Goal: Task Accomplishment & Management: Manage account settings

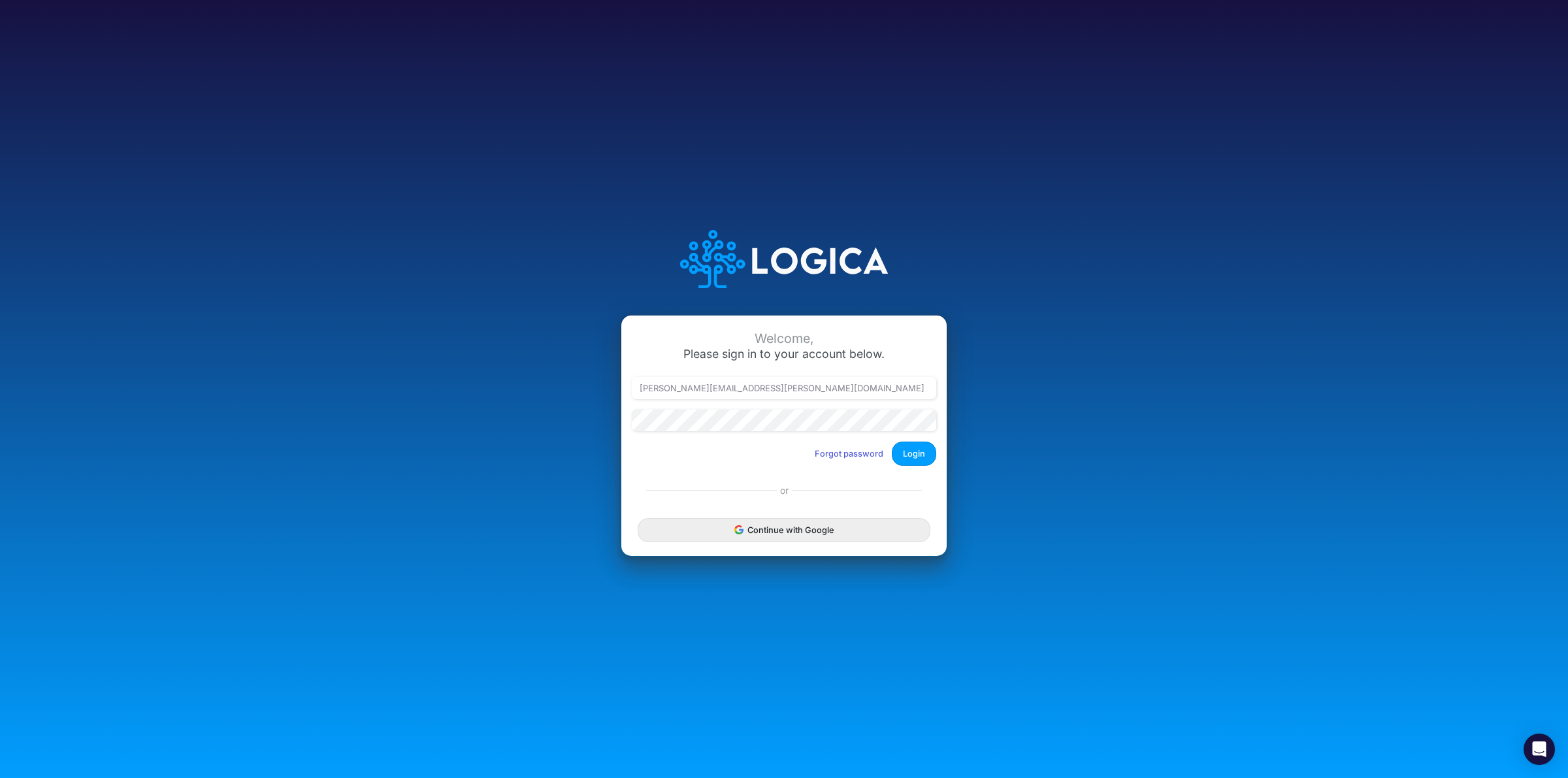
drag, startPoint x: 920, startPoint y: 449, endPoint x: 926, endPoint y: 449, distance: 6.0
click at [922, 449] on button "Login" at bounding box center [914, 453] width 44 height 24
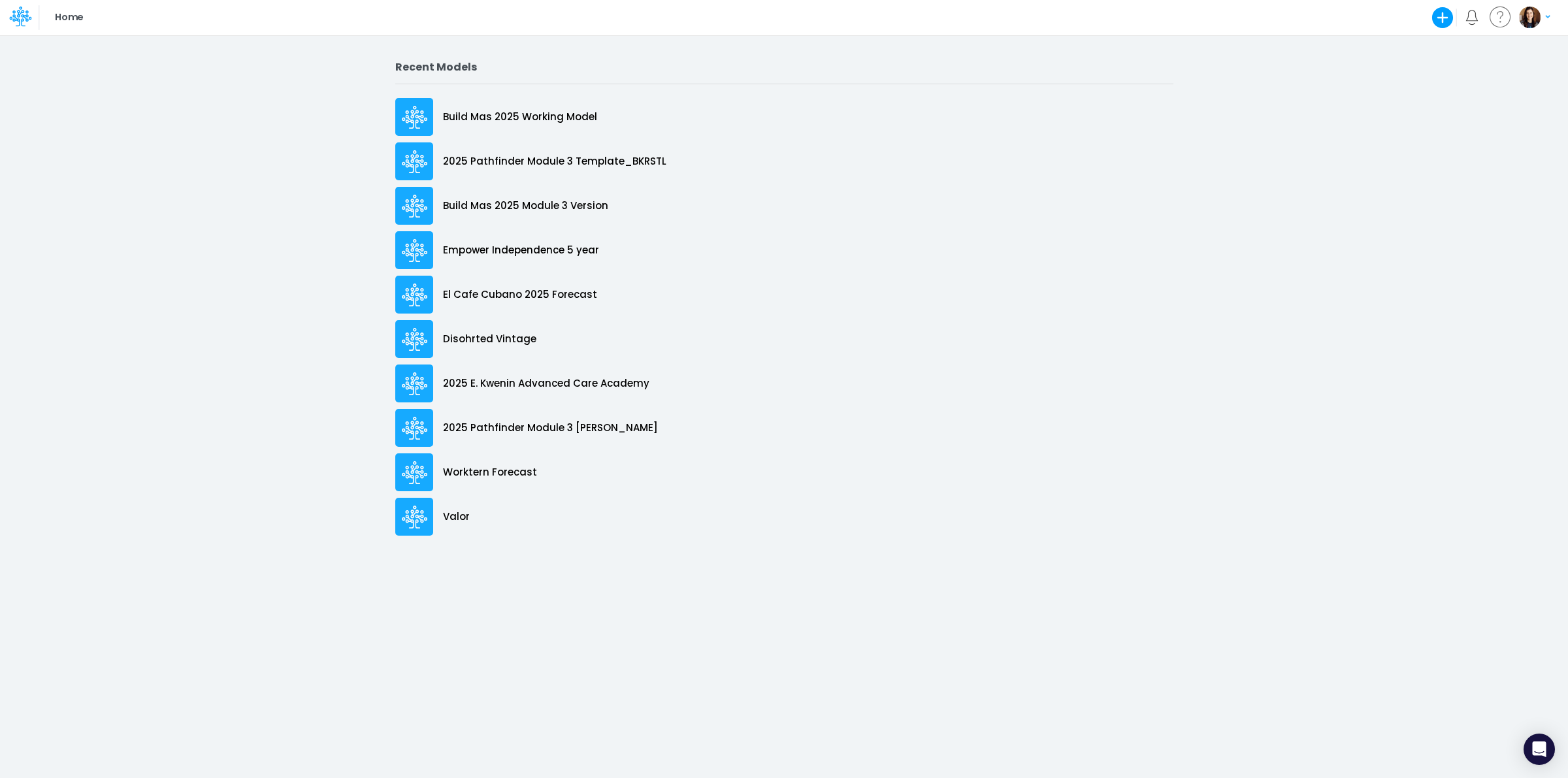
click at [11, 19] on icon at bounding box center [20, 16] width 22 height 22
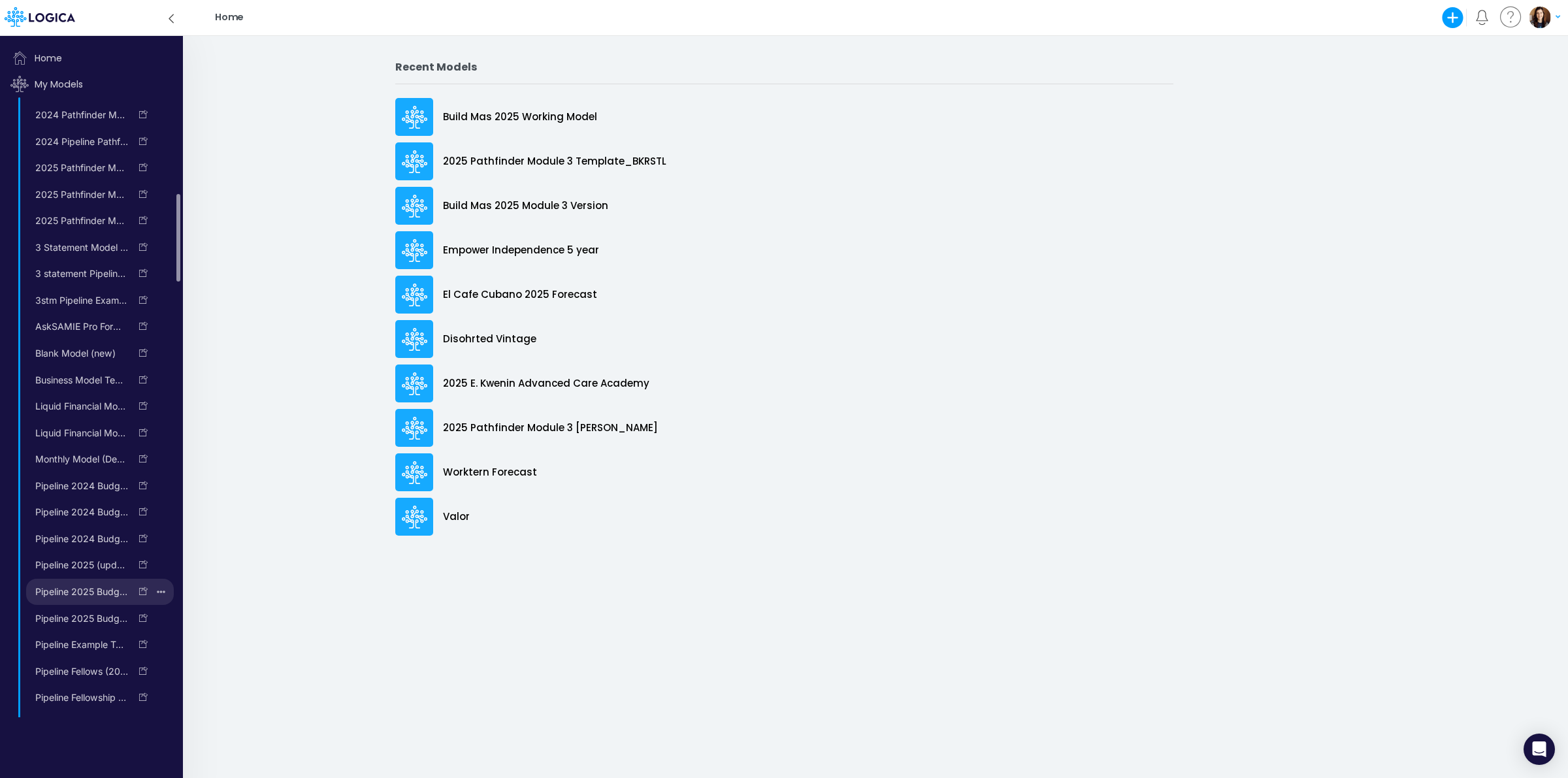
scroll to position [217, 0]
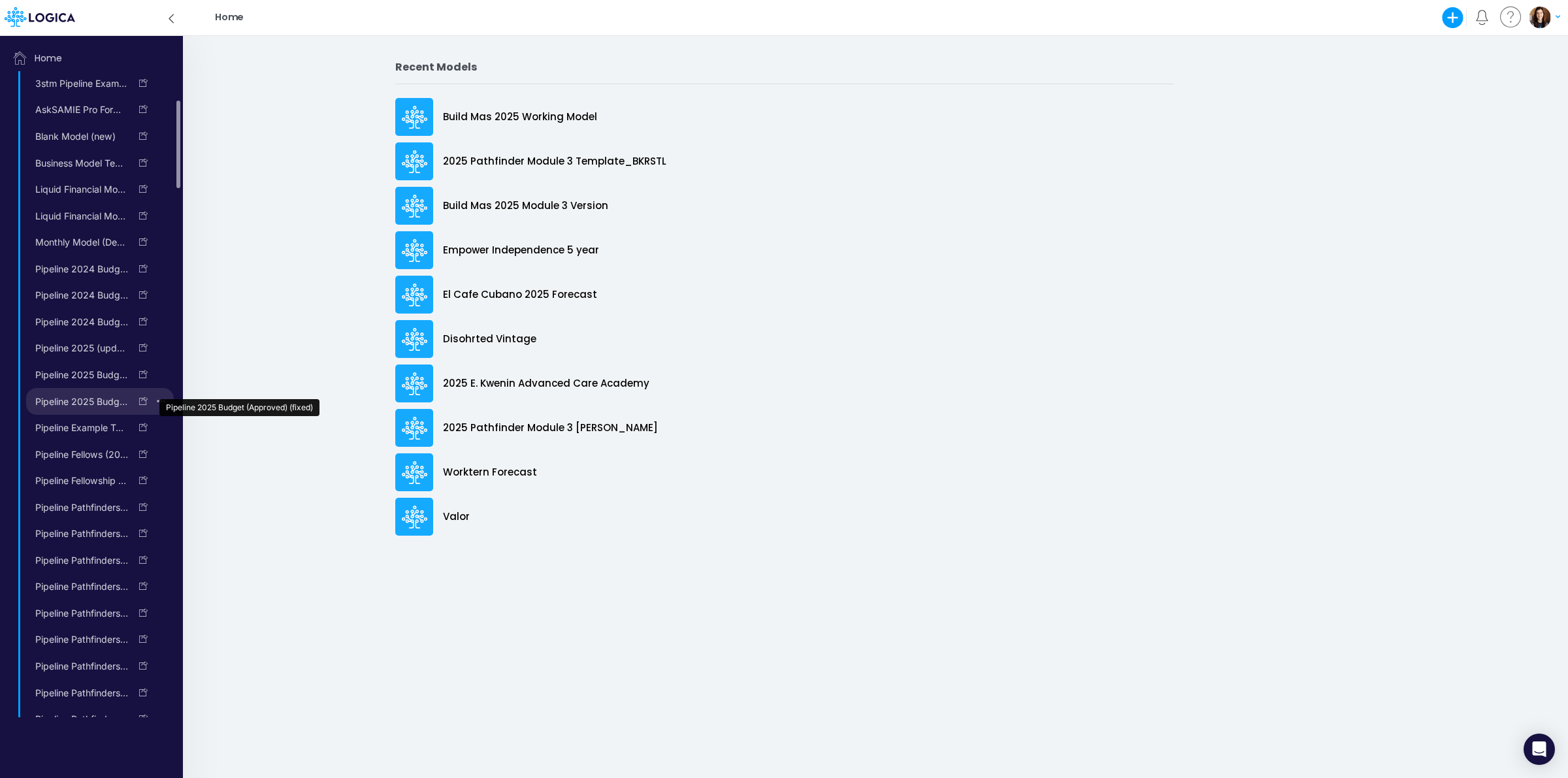
click at [87, 405] on link "Pipeline 2025 Budget (Approved) (fixed)" at bounding box center [78, 401] width 104 height 21
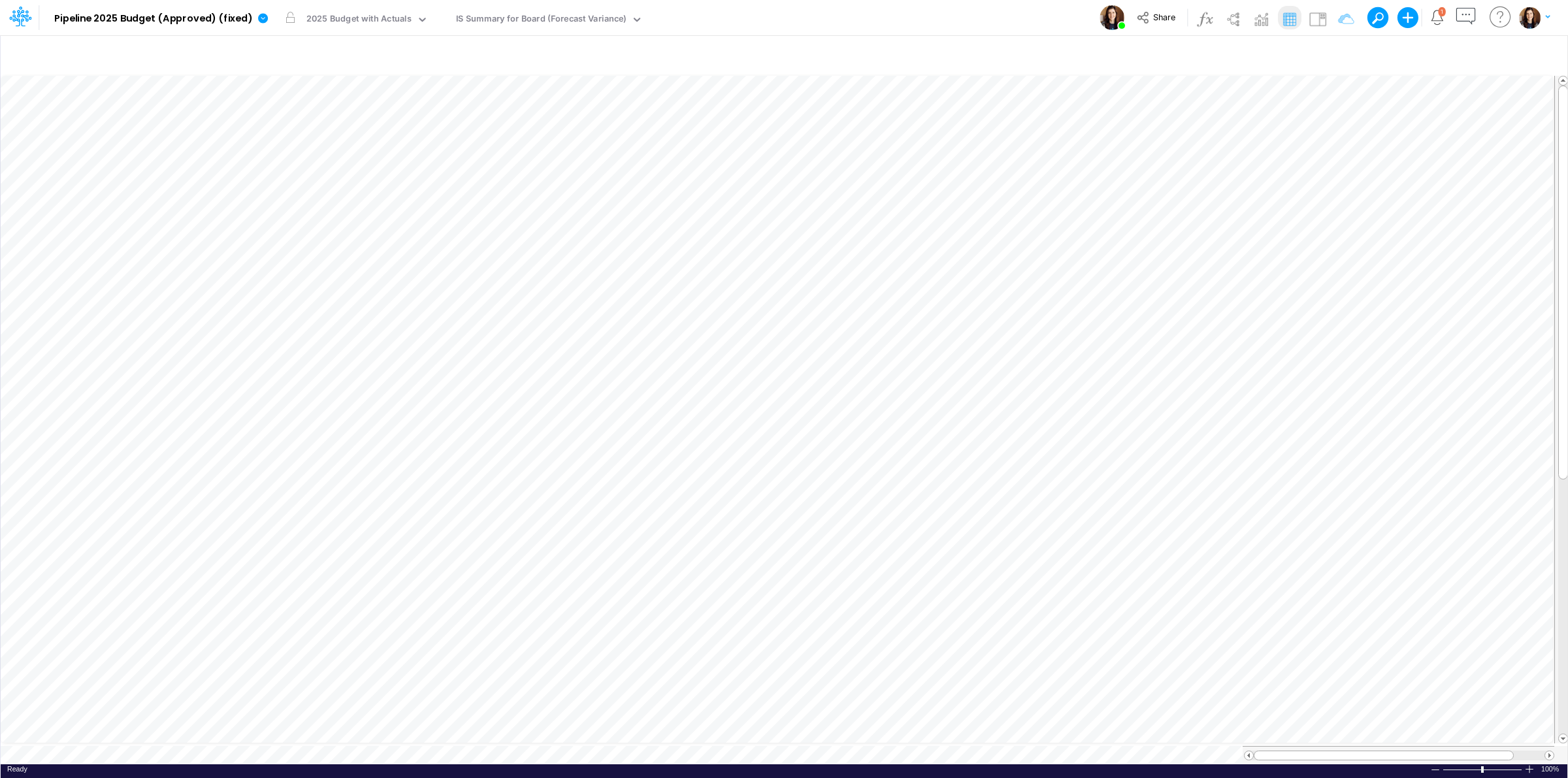
click at [897, 19] on div "Model Pipeline 2025 Budget (Approved) (fixed) Edit model settings Duplicate Imp…" at bounding box center [784, 18] width 1411 height 36
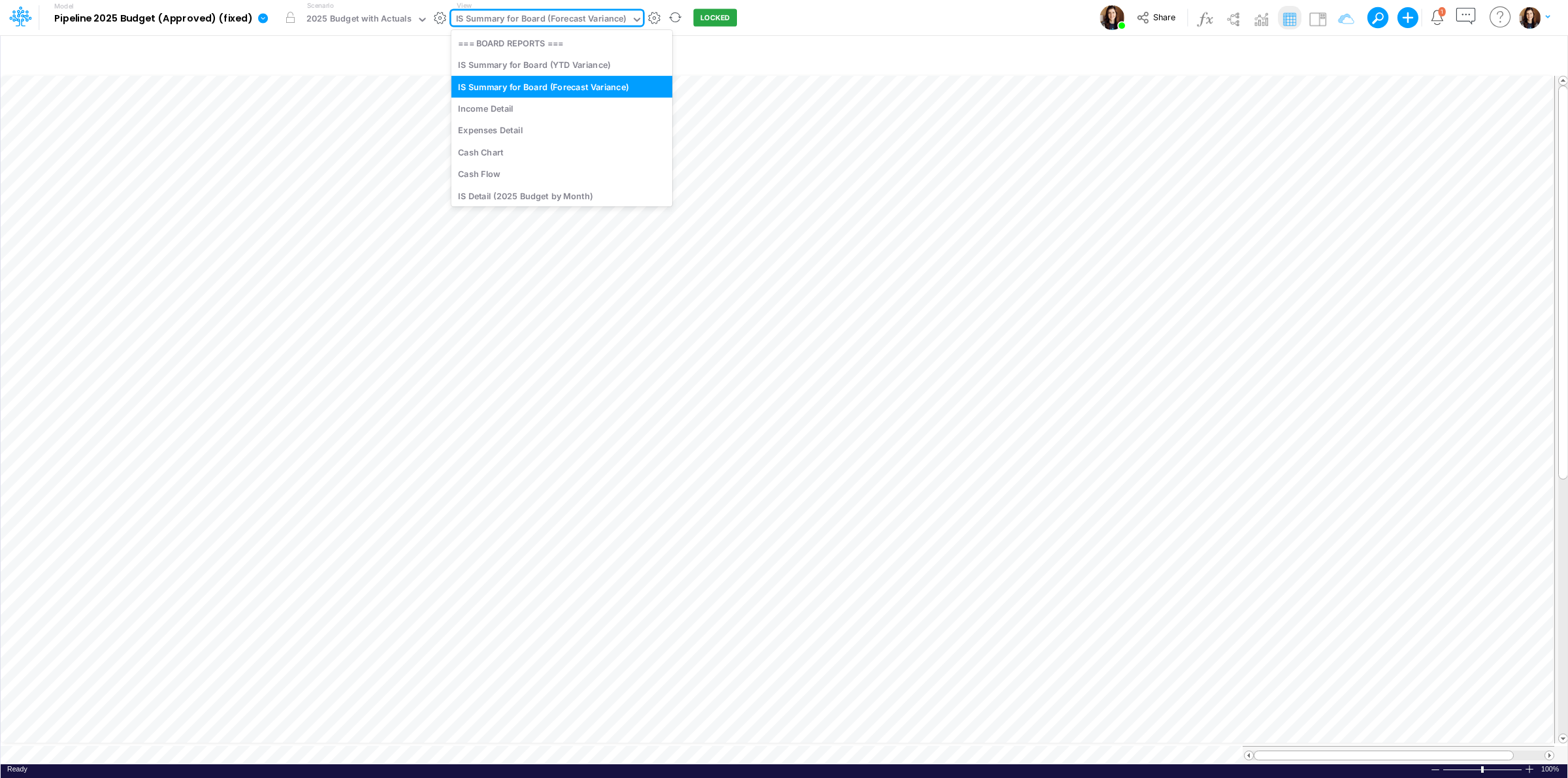
click at [581, 23] on div "IS Summary for Board (Forecast Variance)" at bounding box center [541, 19] width 171 height 15
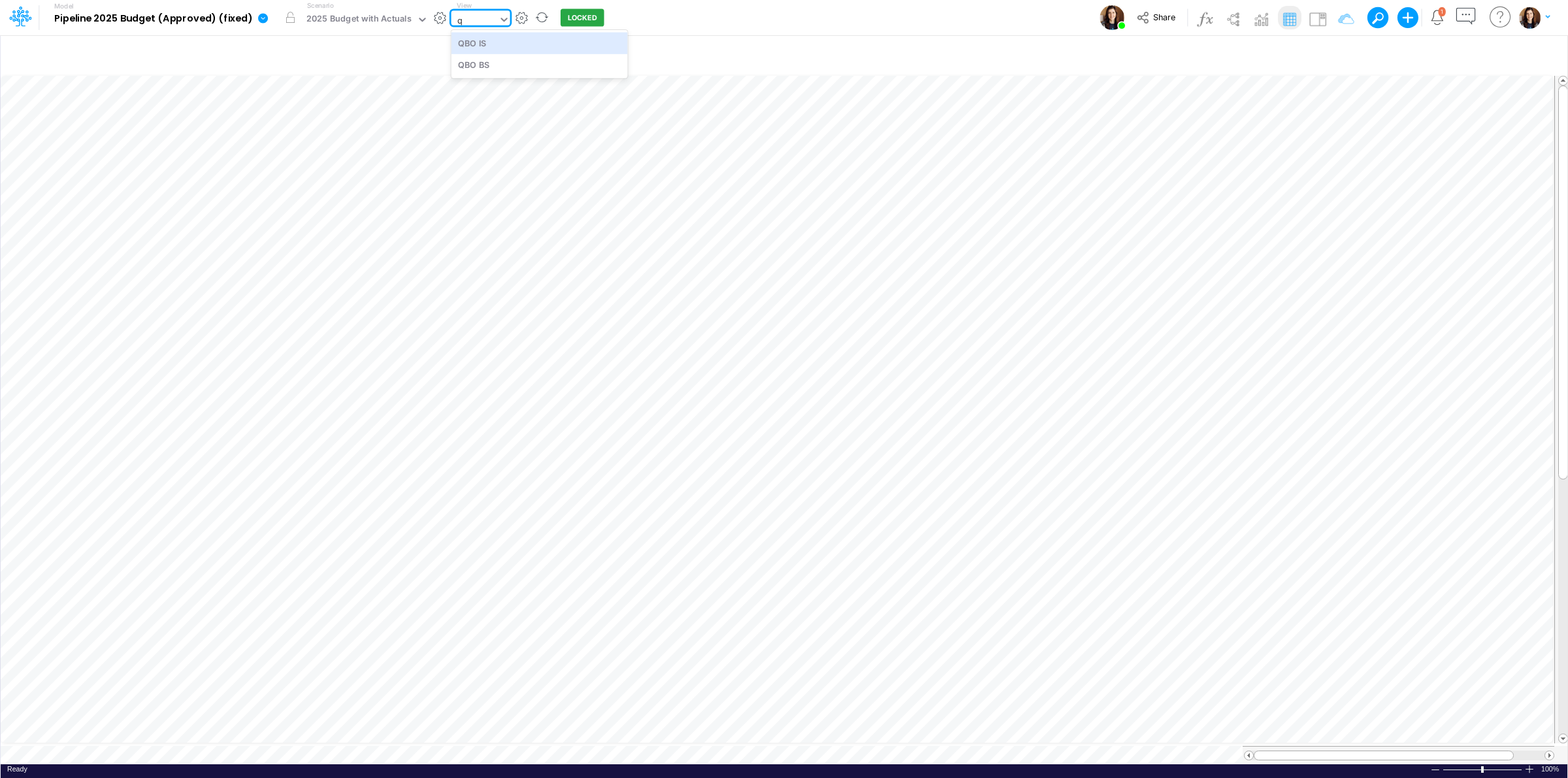
type input "qb"
click at [495, 67] on div "QBO BS" at bounding box center [539, 65] width 177 height 22
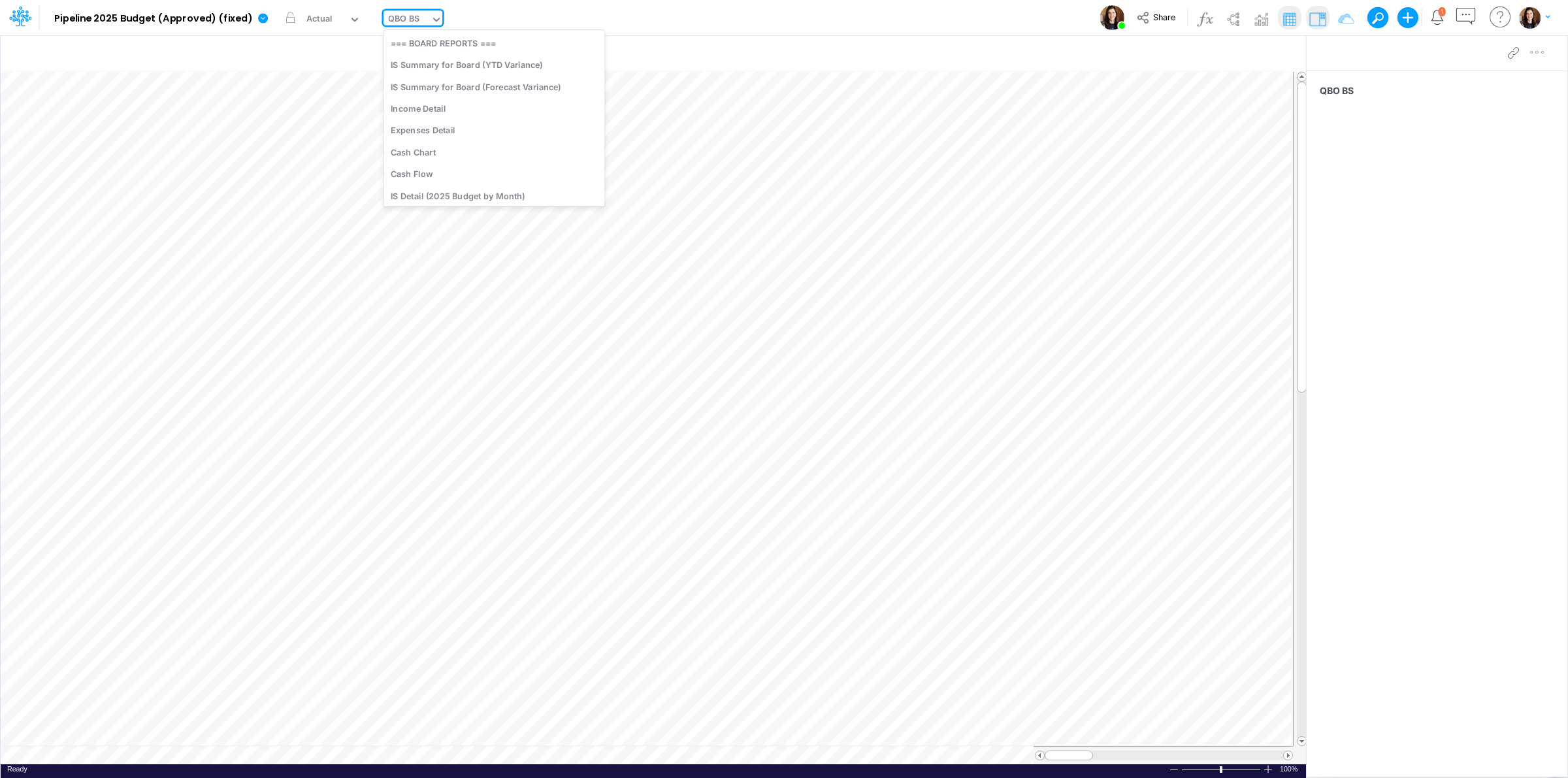
click at [412, 17] on div "QBO BS" at bounding box center [404, 19] width 31 height 15
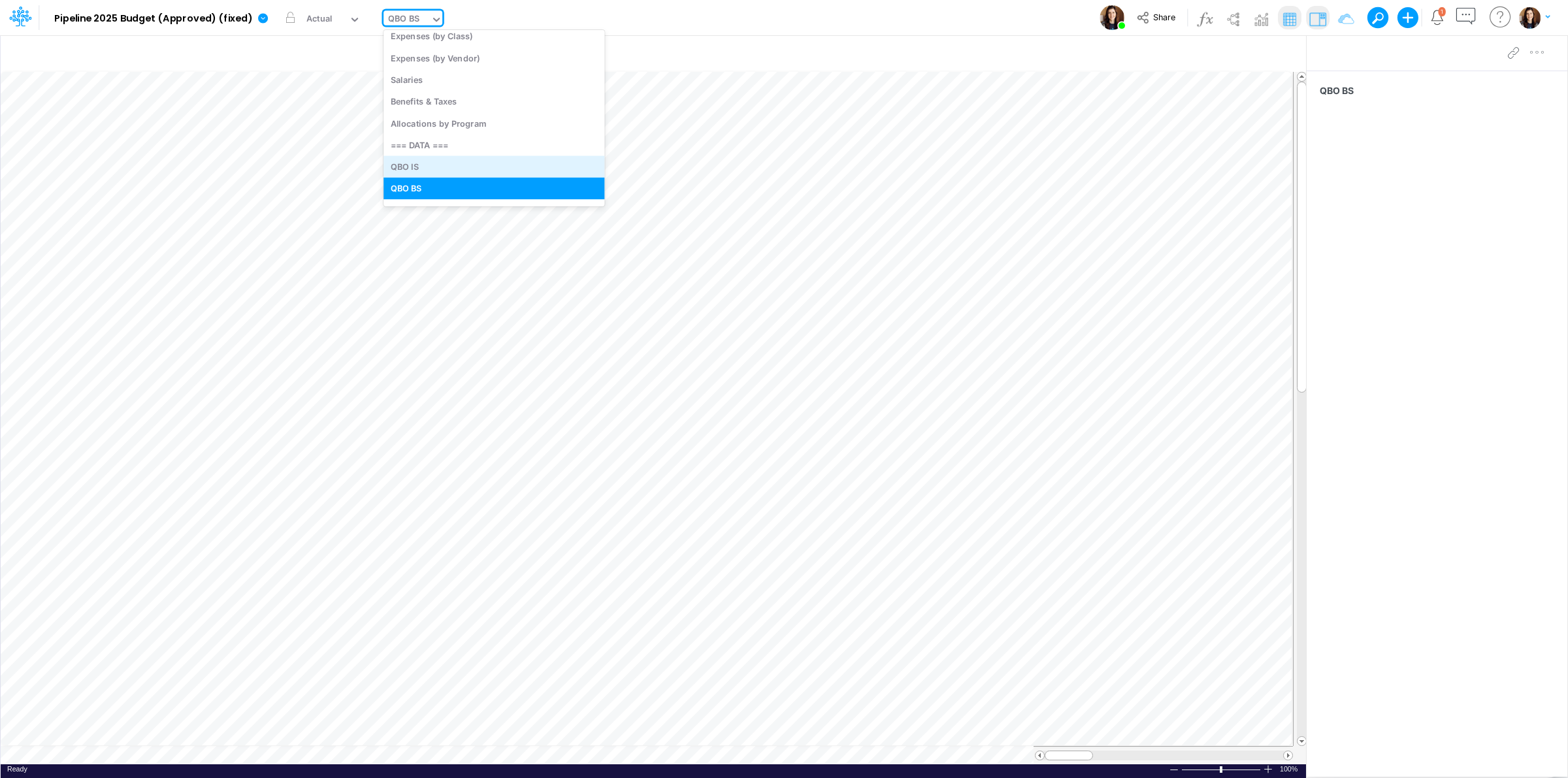
click at [422, 167] on div "QBO IS" at bounding box center [494, 167] width 221 height 22
click at [612, 23] on div "Model Pipeline 2025 Budget (Approved) (fixed) Edit model settings Duplicate Imp…" at bounding box center [784, 18] width 1411 height 36
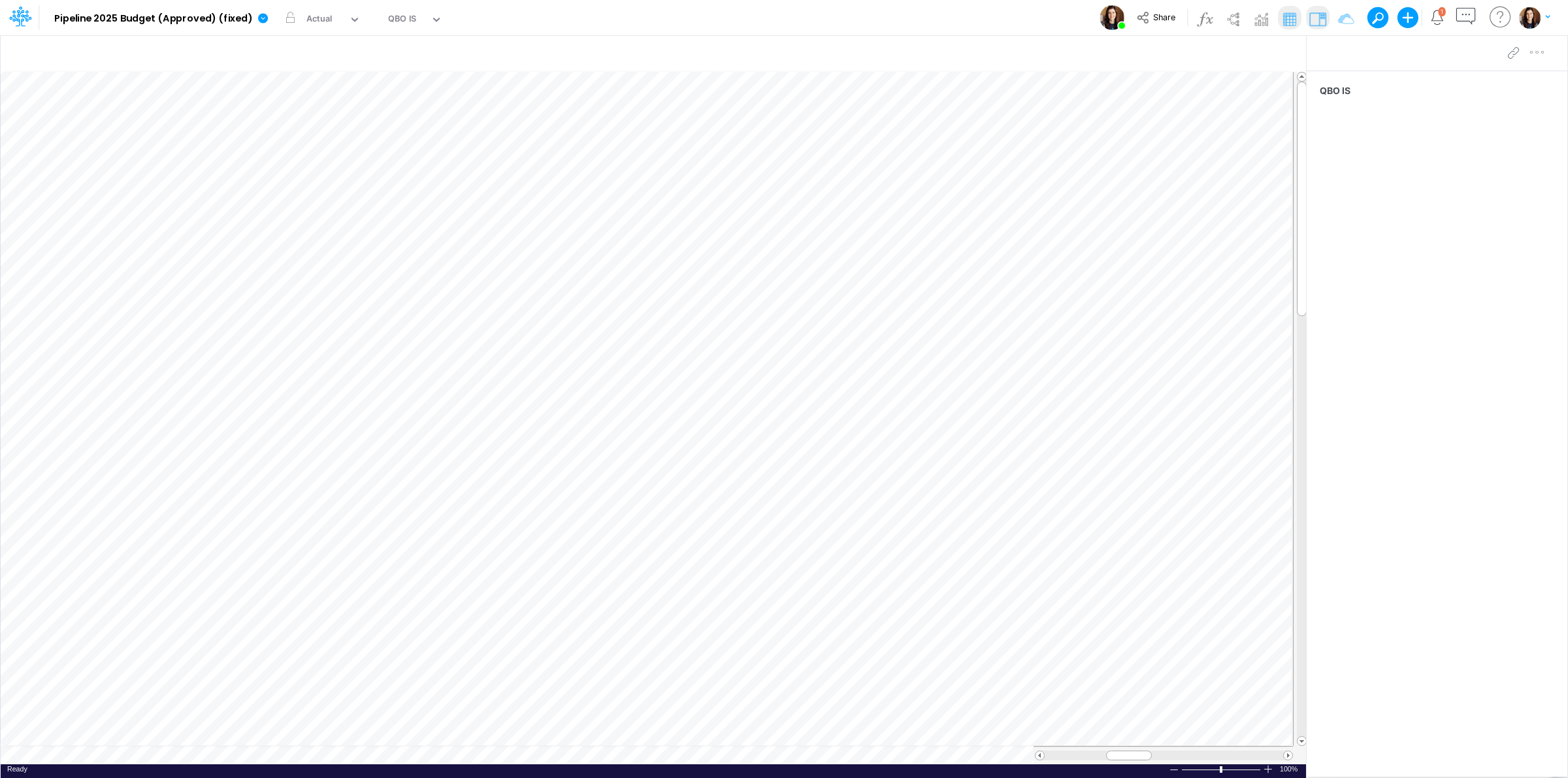
click at [701, 18] on div "Model Pipeline 2025 Budget (Approved) (fixed) Edit model settings Duplicate Imp…" at bounding box center [784, 18] width 1411 height 36
click at [1154, 12] on span "Share" at bounding box center [1164, 16] width 22 height 10
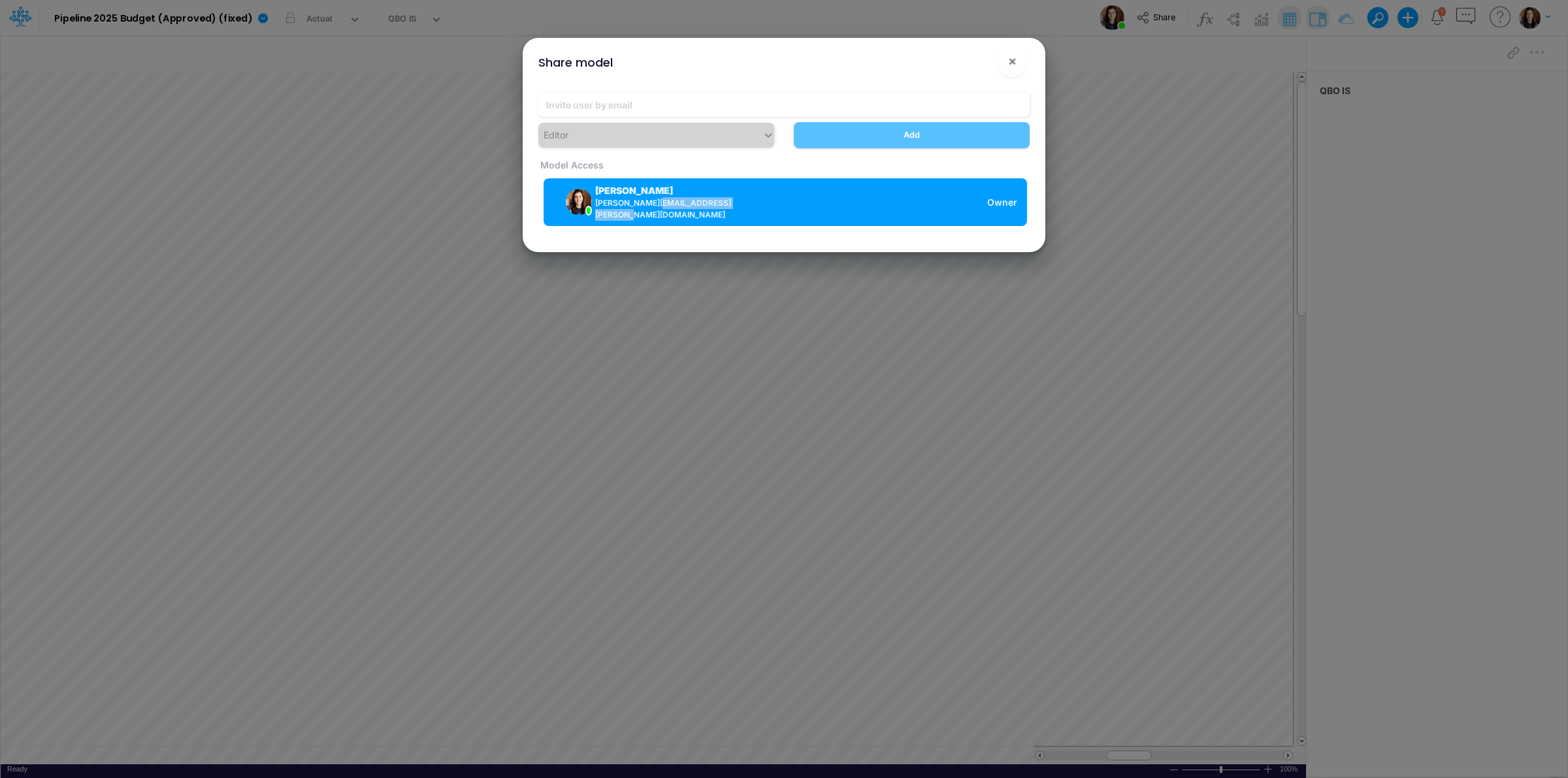
drag, startPoint x: 653, startPoint y: 205, endPoint x: 745, endPoint y: 208, distance: 92.0
click at [745, 208] on div "Carissa Castro carissa.castro+pipeline@logica.cloud Owner" at bounding box center [785, 202] width 484 height 48
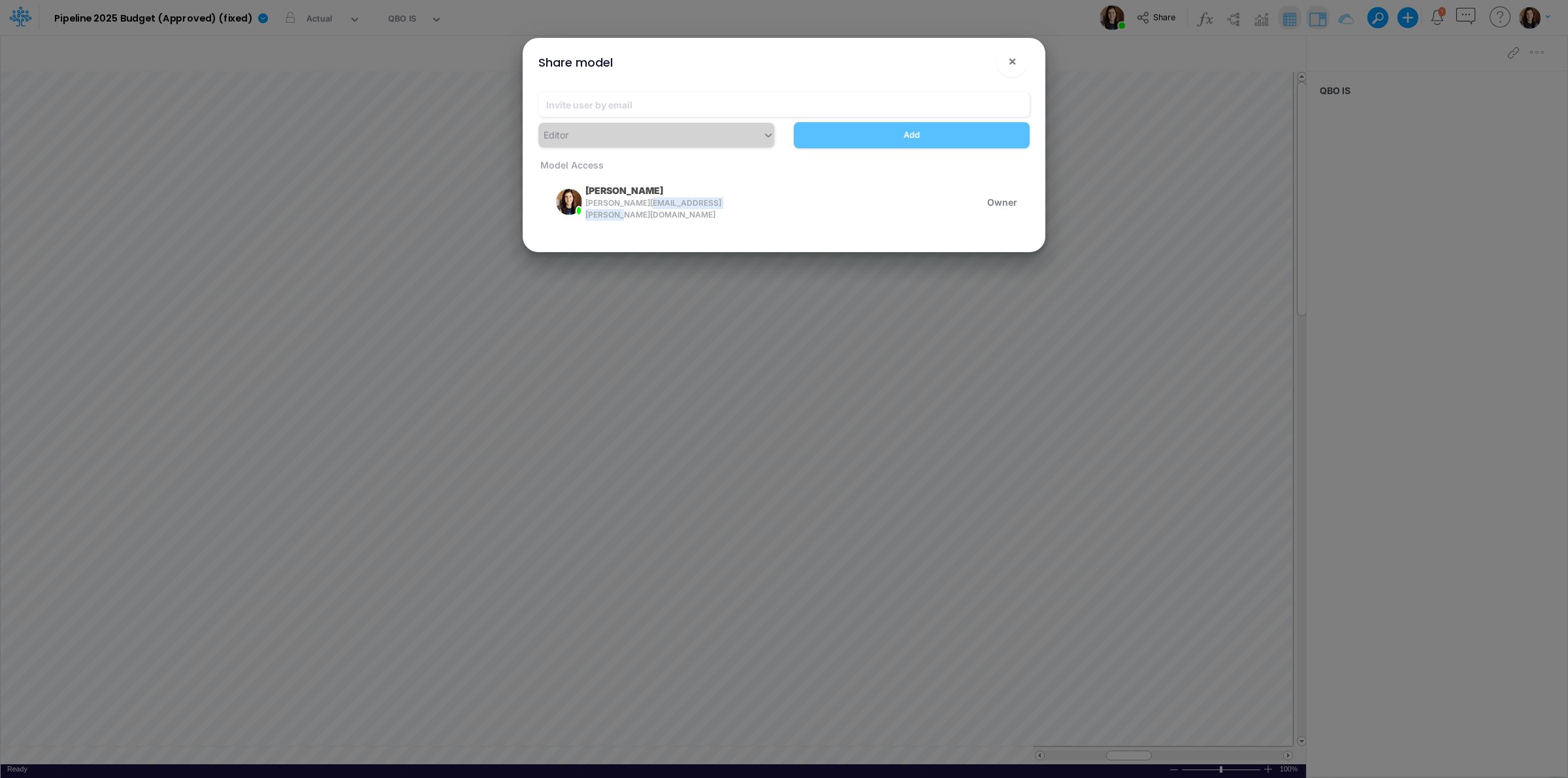
copy span "+pipeline@logica.cloud"
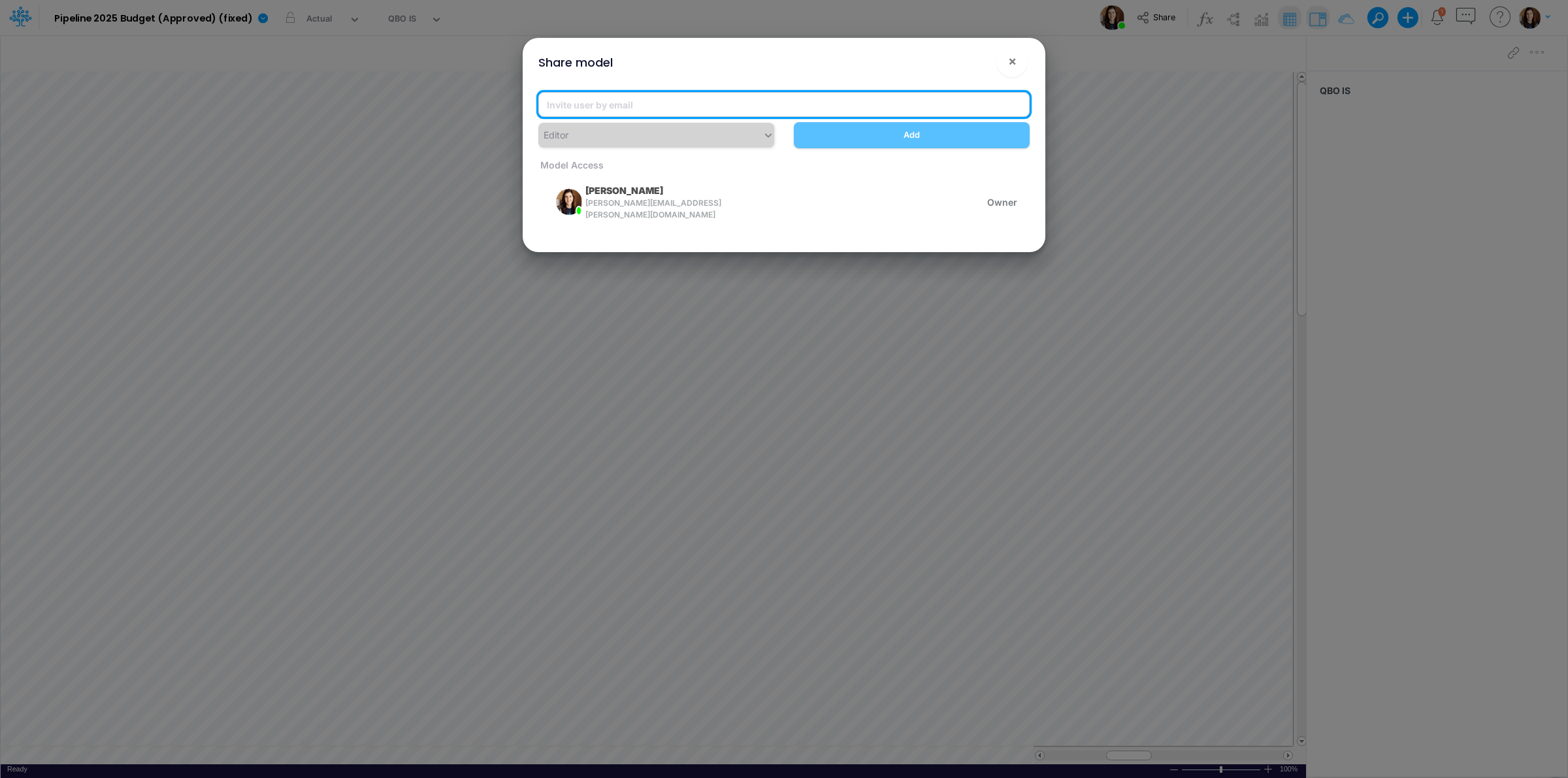
click at [632, 105] on input "email" at bounding box center [784, 105] width 491 height 25
paste input "+pipeline@logica.cloud"
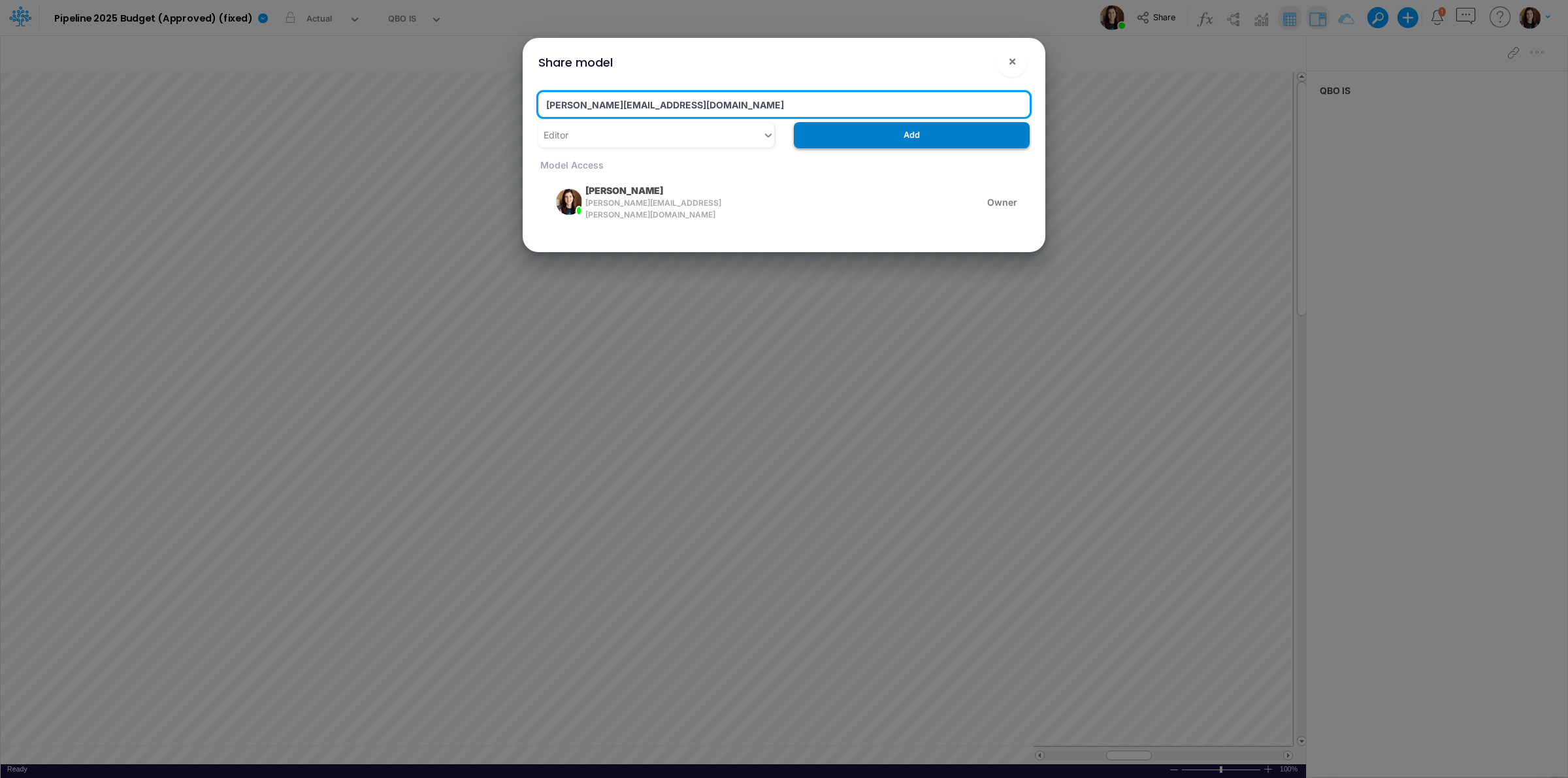
type input "leandro.castro+pipeline@logica.cloud"
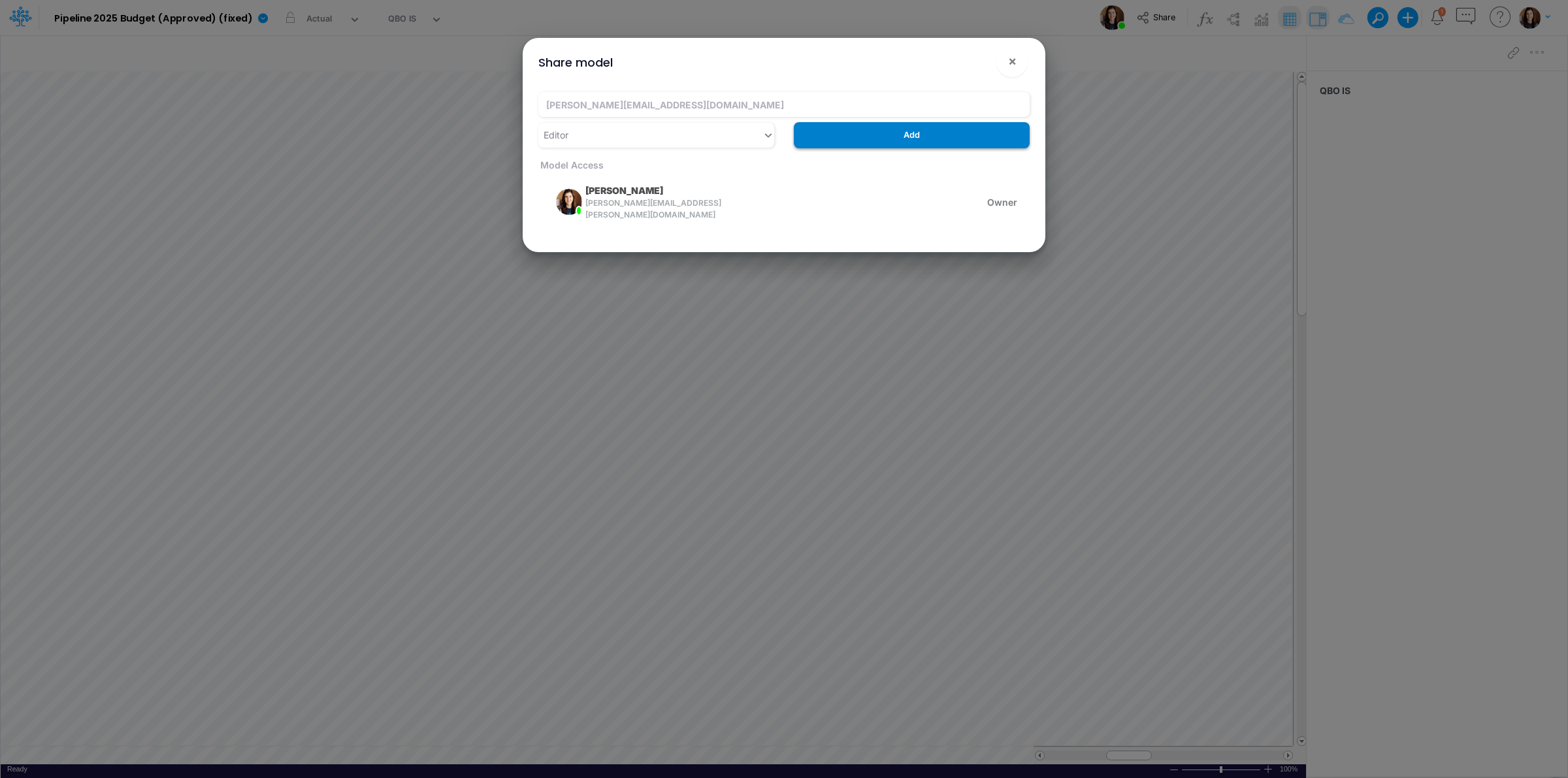
click at [915, 126] on button "Add" at bounding box center [912, 135] width 236 height 26
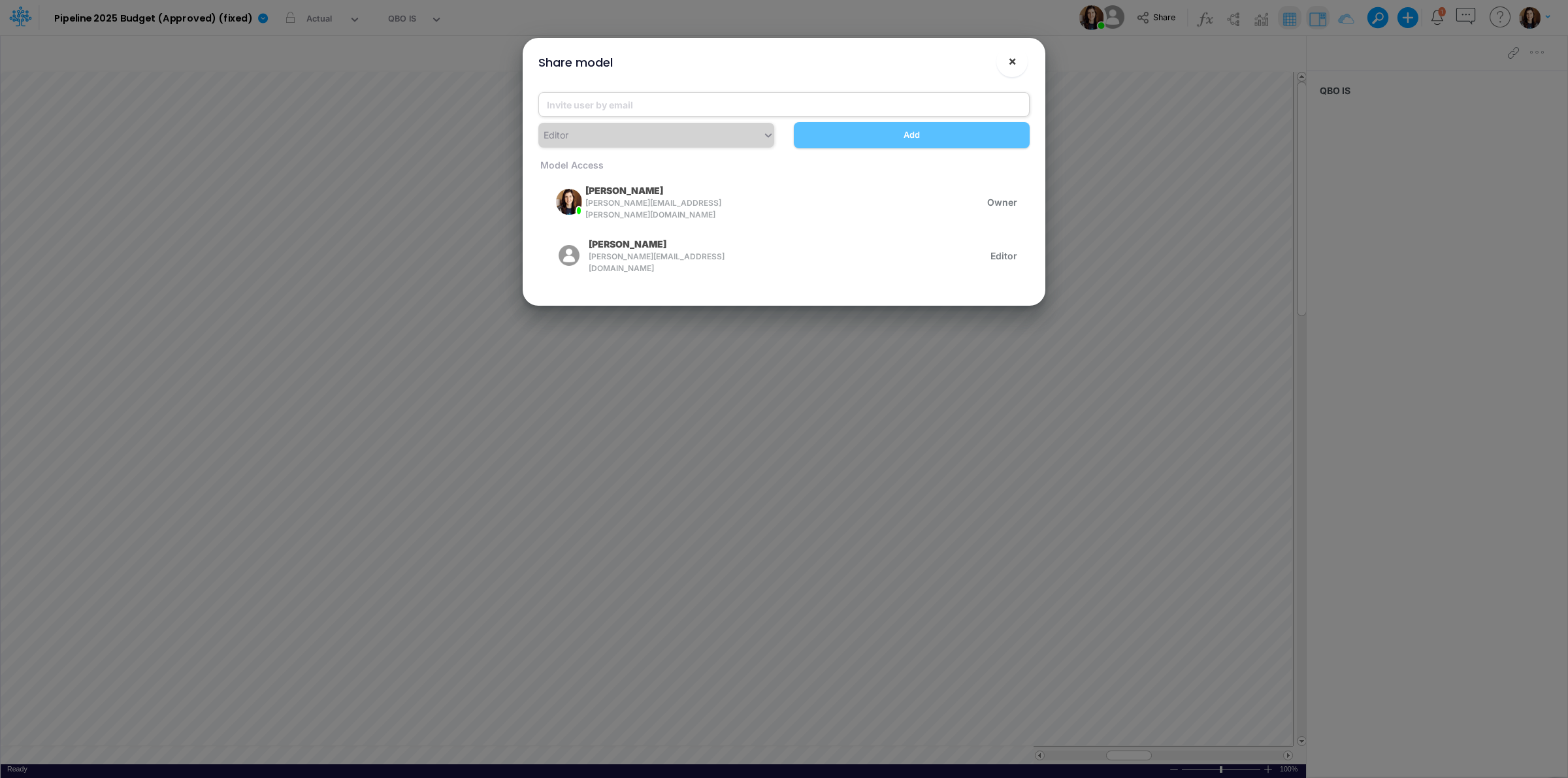
drag, startPoint x: 1009, startPoint y: 60, endPoint x: 1010, endPoint y: 102, distance: 42.0
click at [1009, 62] on span "×" at bounding box center [1012, 60] width 9 height 15
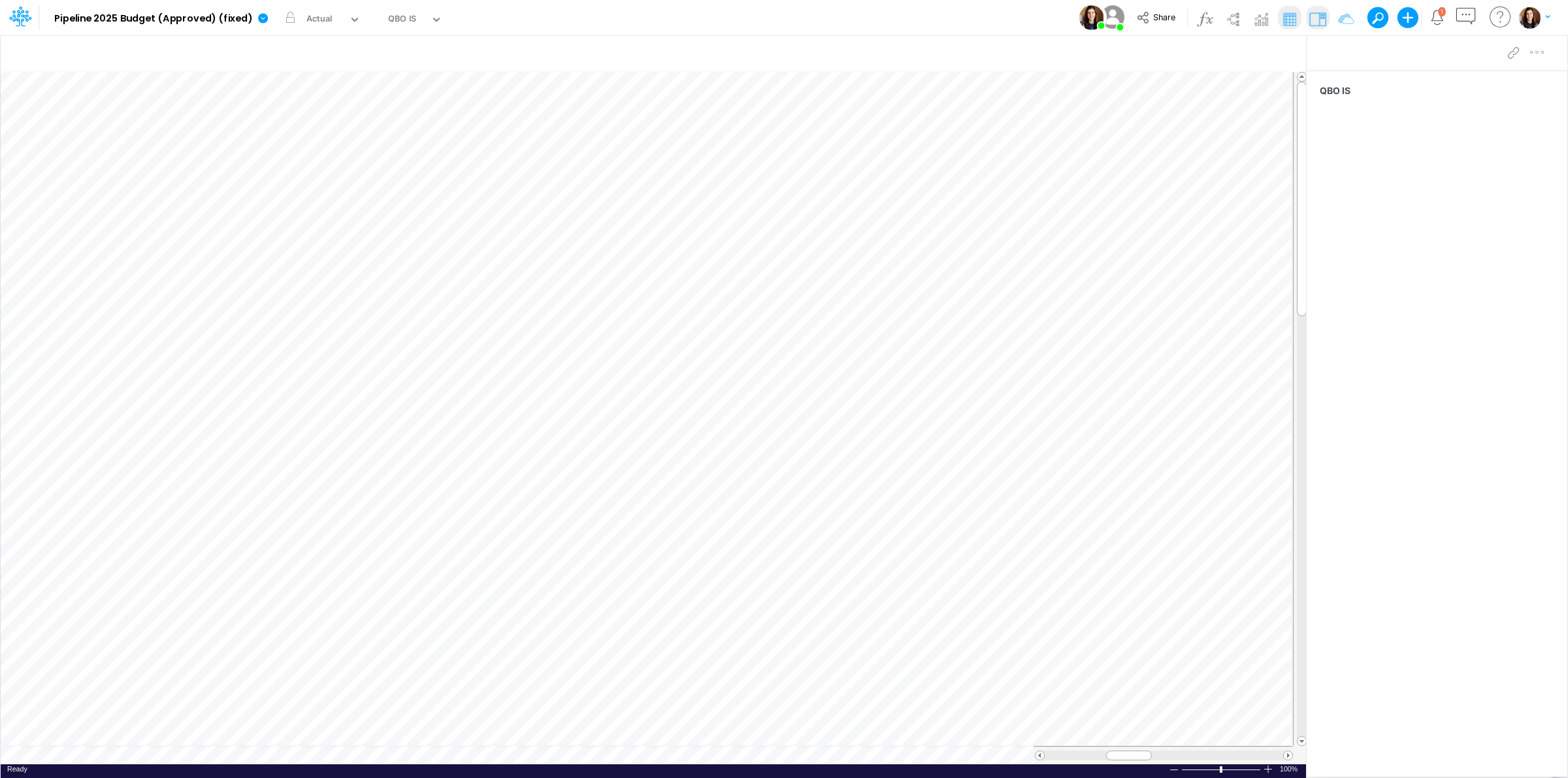
click at [915, 15] on div "Model Pipeline 2025 Budget (Approved) (fixed) Edit model settings Duplicate Imp…" at bounding box center [784, 18] width 1411 height 36
click at [332, 10] on div "Actual" at bounding box center [325, 19] width 47 height 19
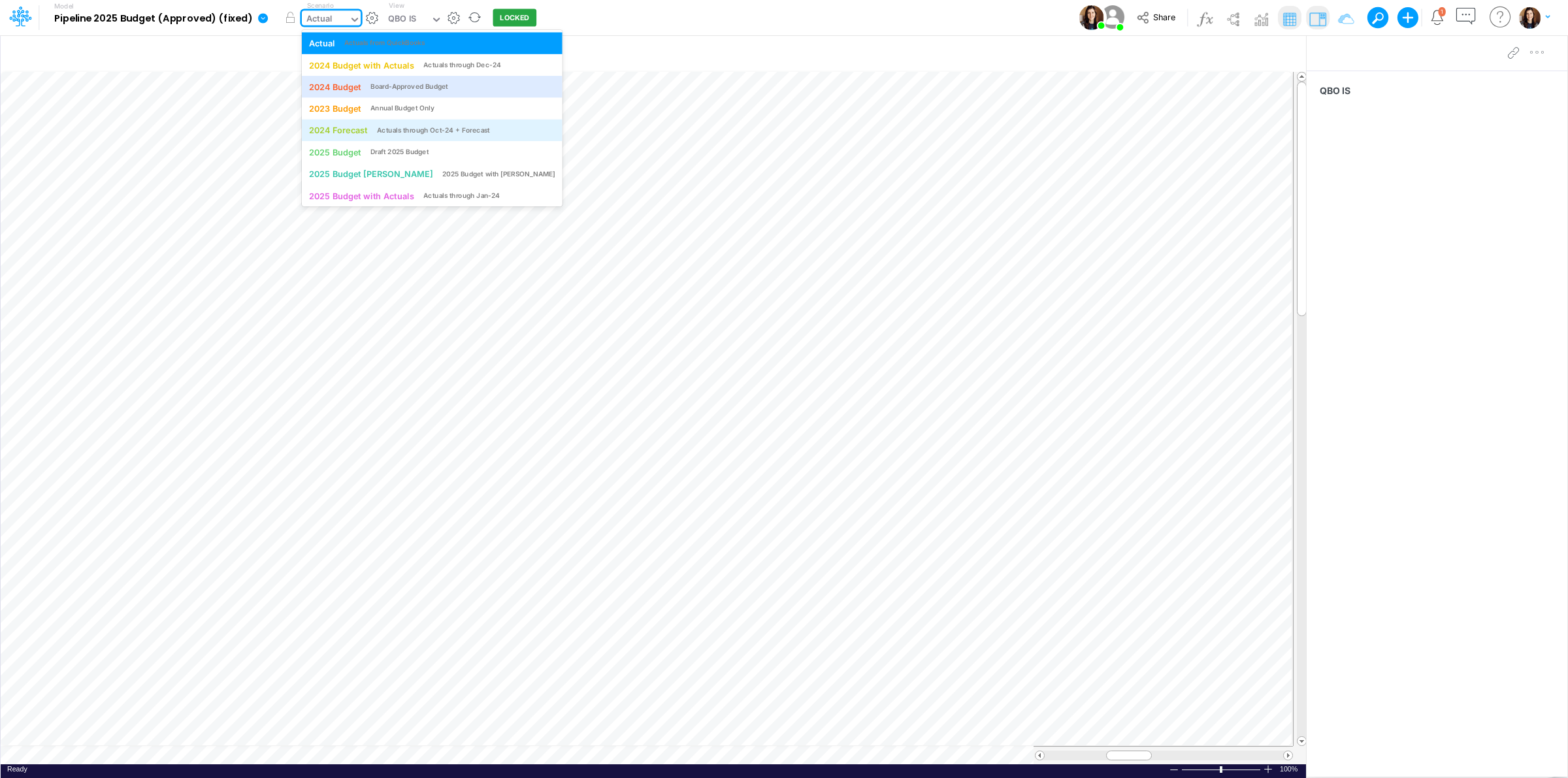
scroll to position [3, 0]
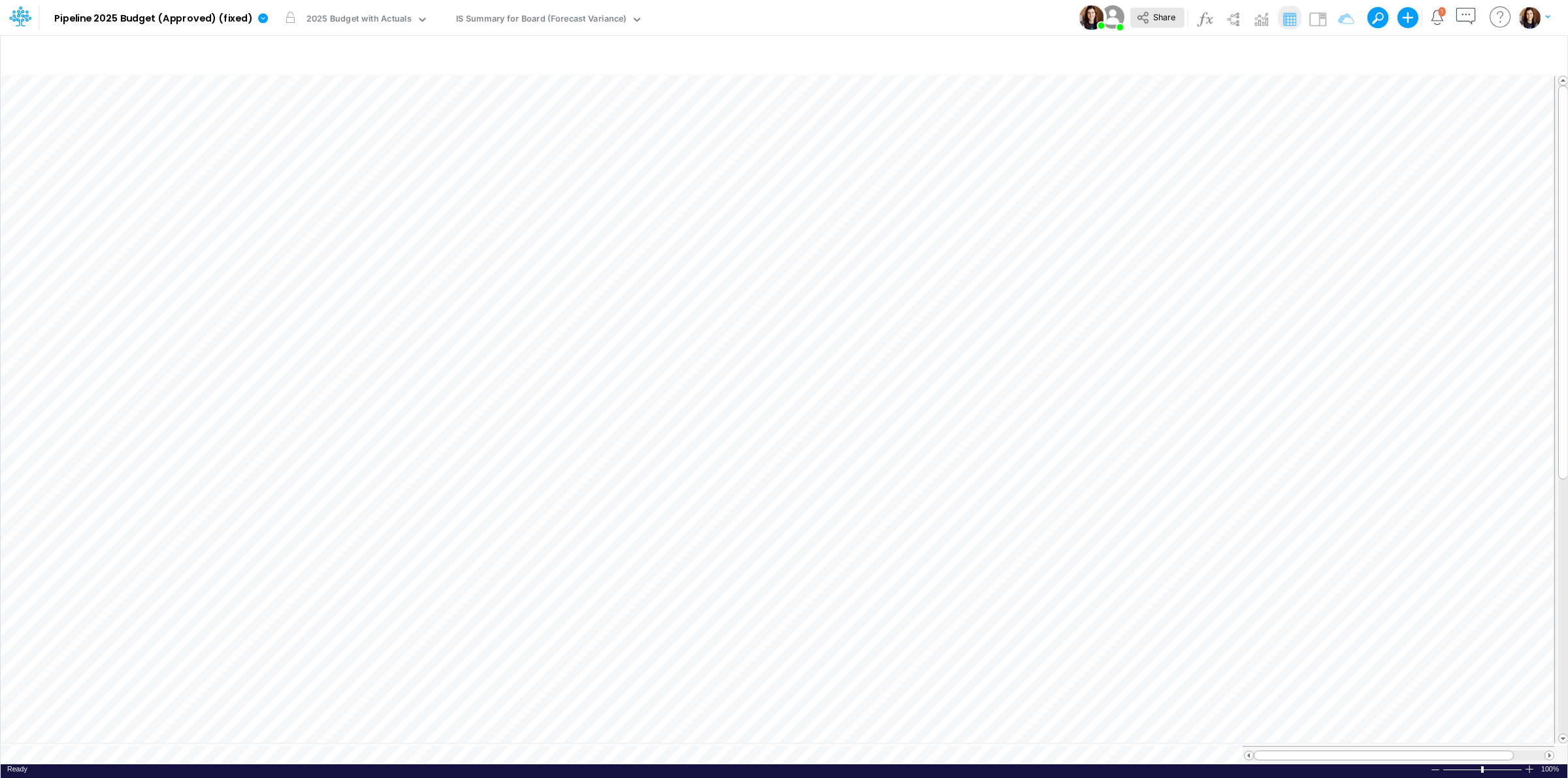
click at [1158, 17] on span "Share" at bounding box center [1164, 16] width 22 height 10
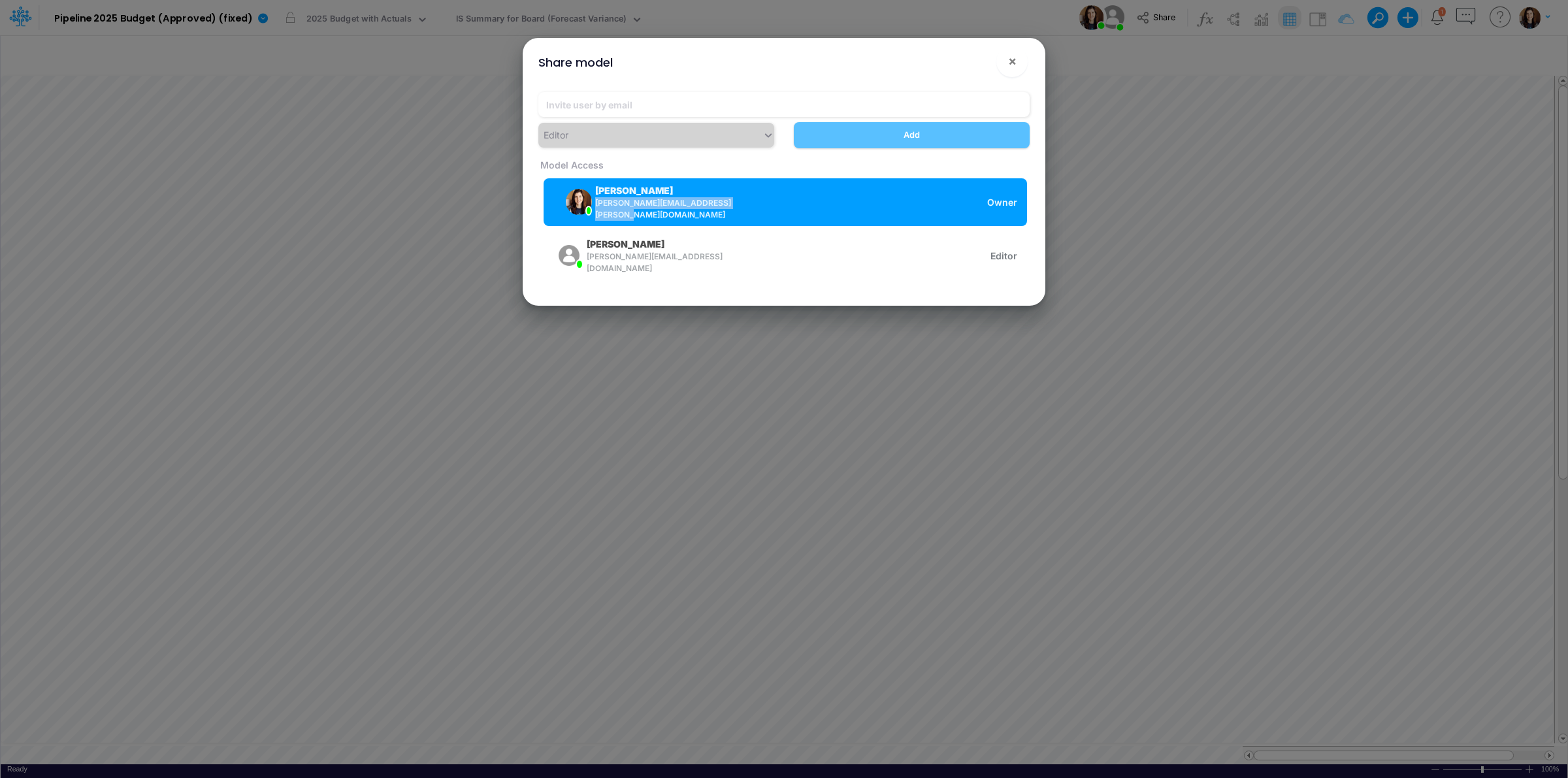
drag, startPoint x: 598, startPoint y: 208, endPoint x: 740, endPoint y: 213, distance: 142.1
click at [740, 213] on div "Carissa Castro carissa.castro+pipeline@logica.cloud" at bounding box center [648, 202] width 189 height 37
copy span "carissa.castro+pipeline@logica.cloud"
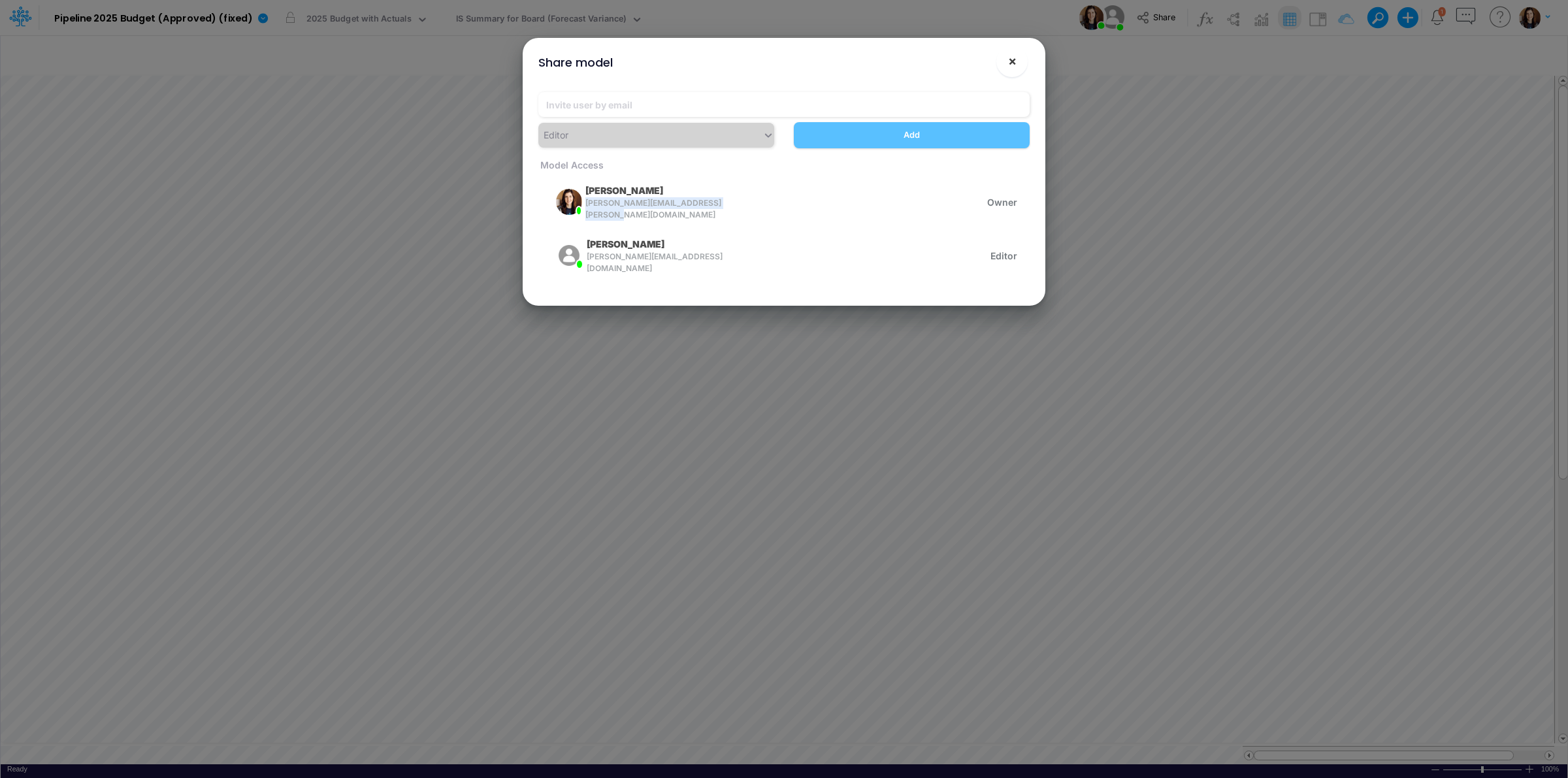
click at [1005, 64] on button "×" at bounding box center [1011, 61] width 31 height 31
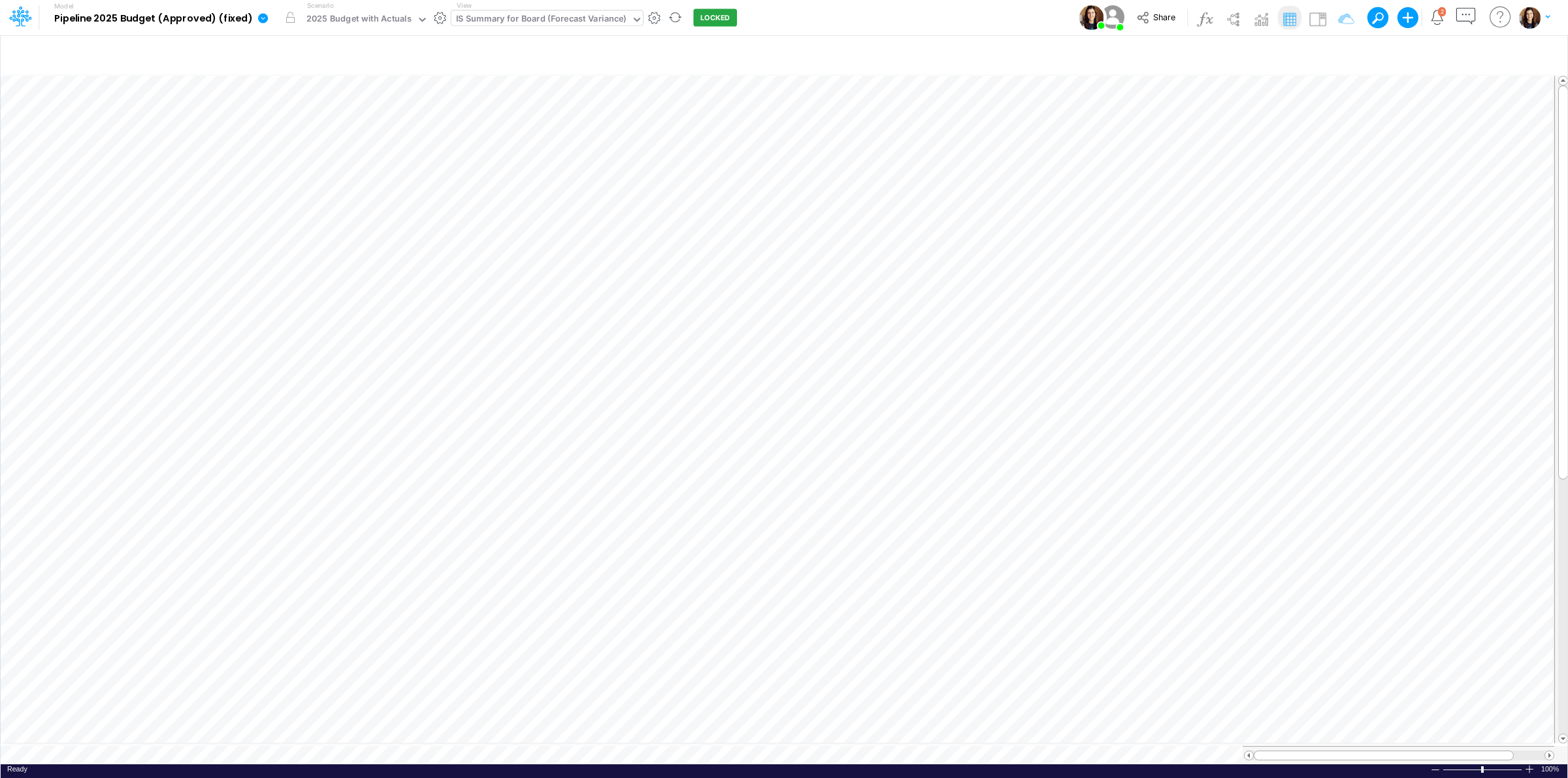
click at [501, 16] on div "IS Summary for Board (Forecast Variance)" at bounding box center [541, 19] width 171 height 15
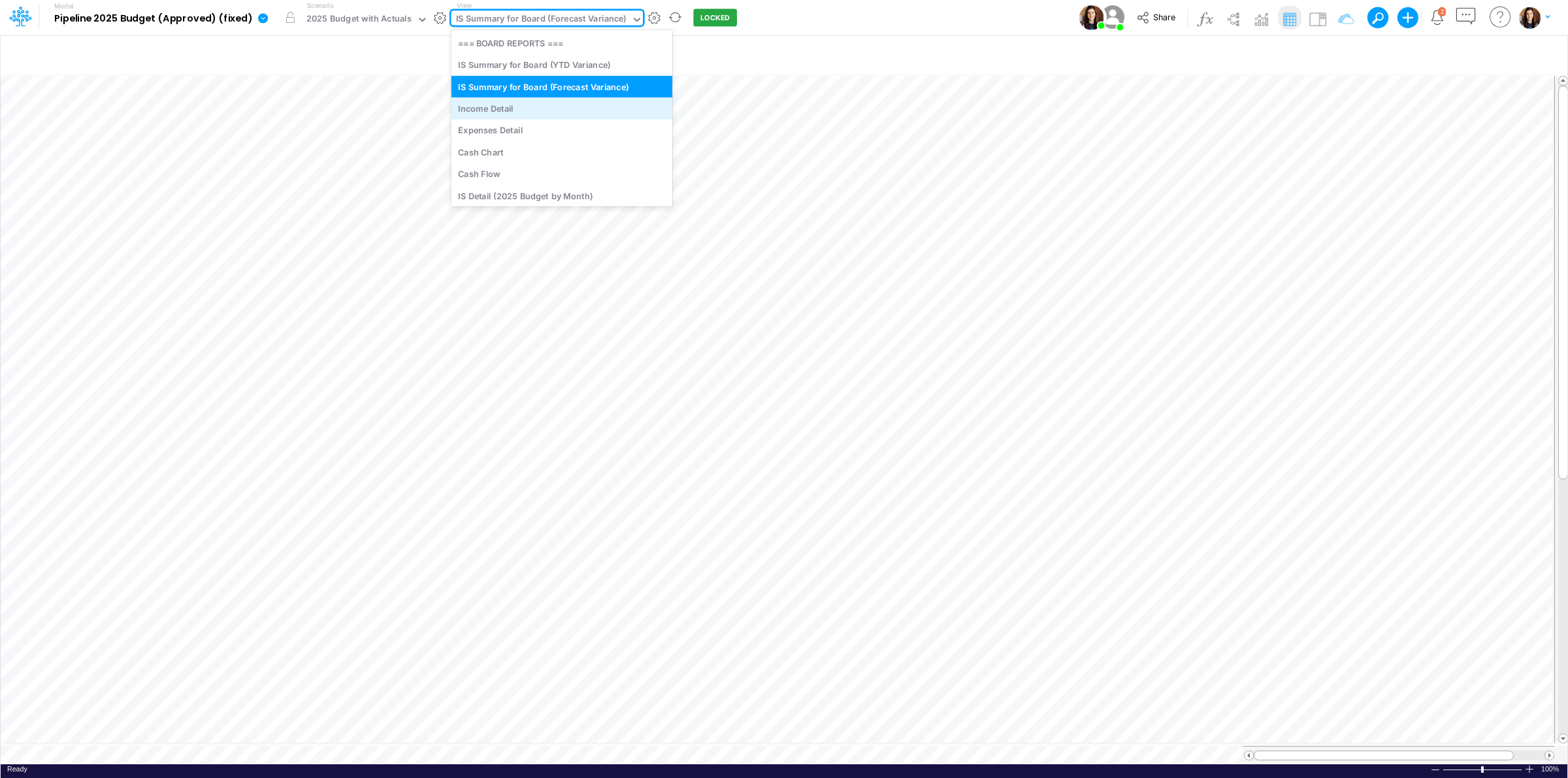
click at [517, 106] on div "Income Detail" at bounding box center [561, 108] width 221 height 22
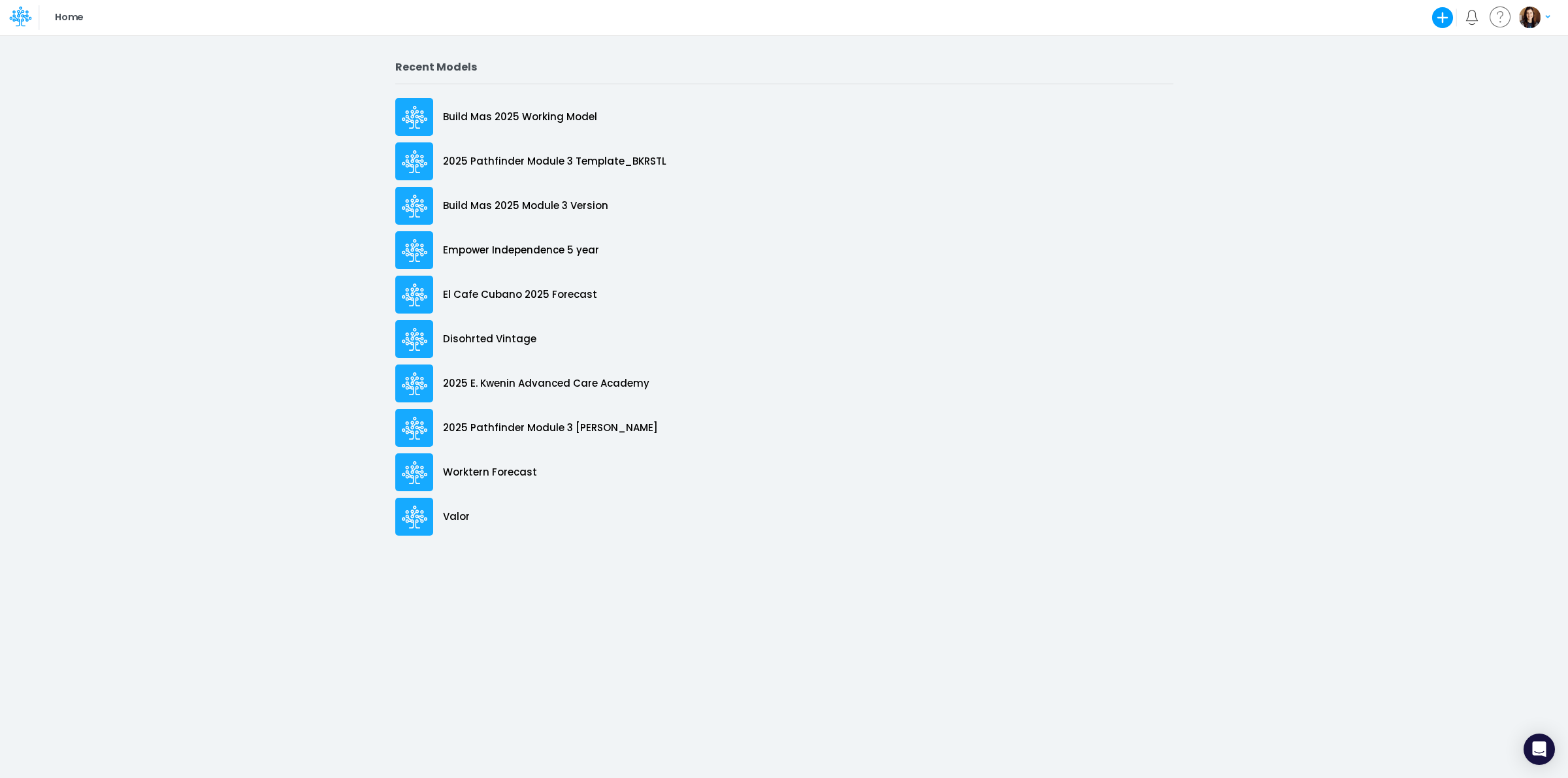
click at [16, 23] on icon at bounding box center [20, 16] width 22 height 22
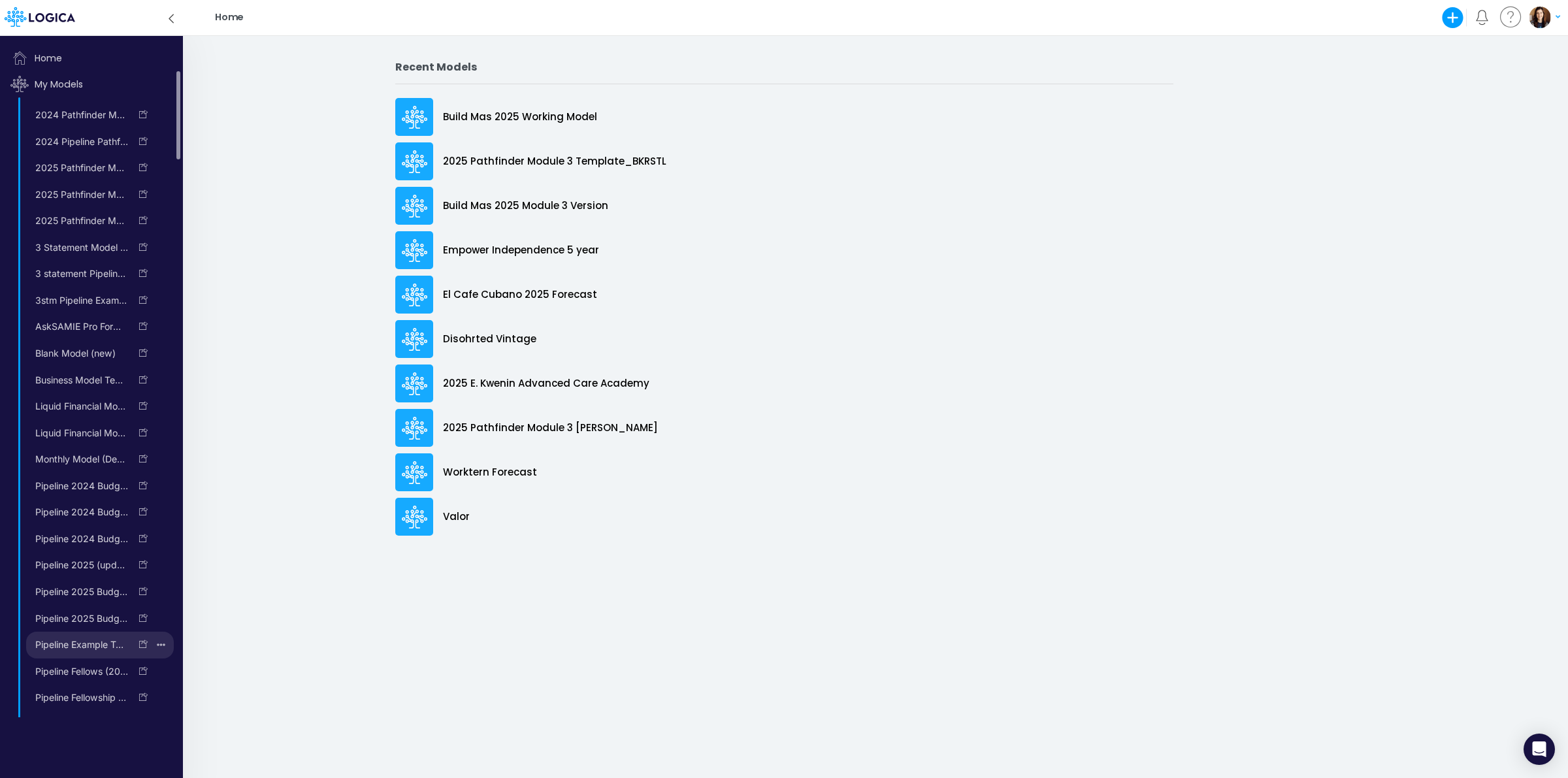
scroll to position [325, 0]
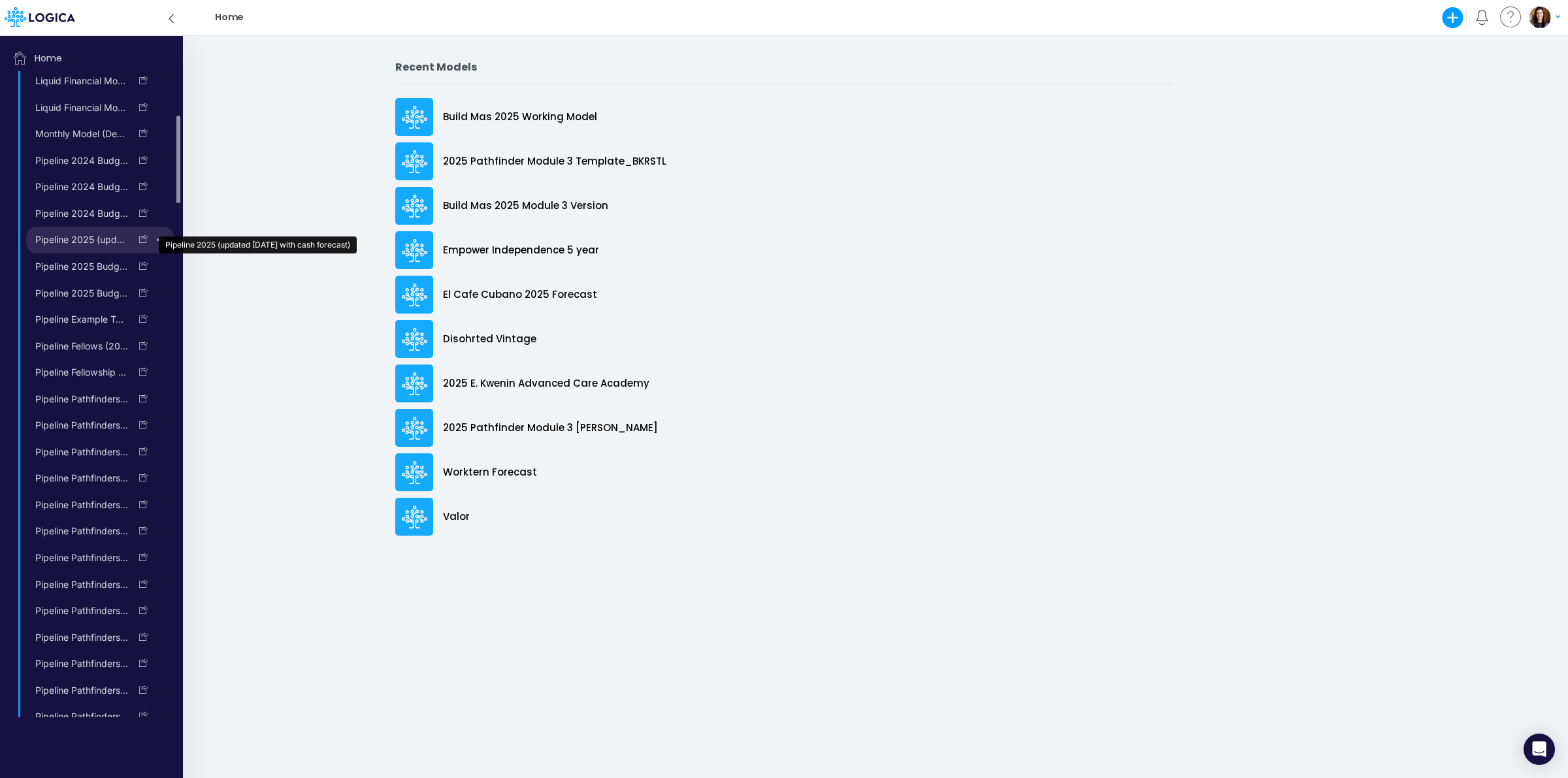
click at [95, 239] on link "Pipeline 2025 (updated [DATE] with cash forecast)" at bounding box center [78, 239] width 104 height 21
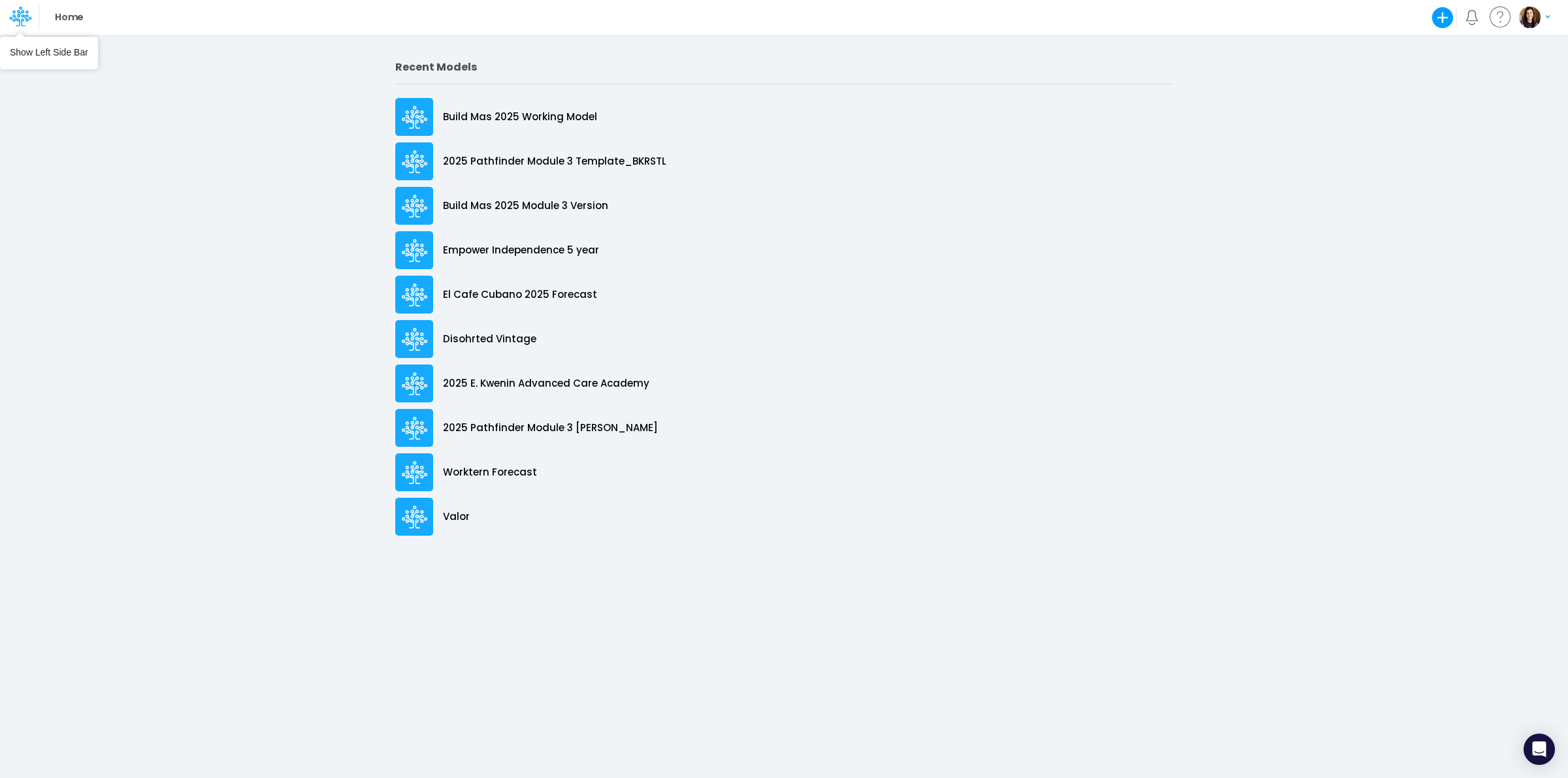
click at [5, 15] on div at bounding box center [19, 18] width 40 height 25
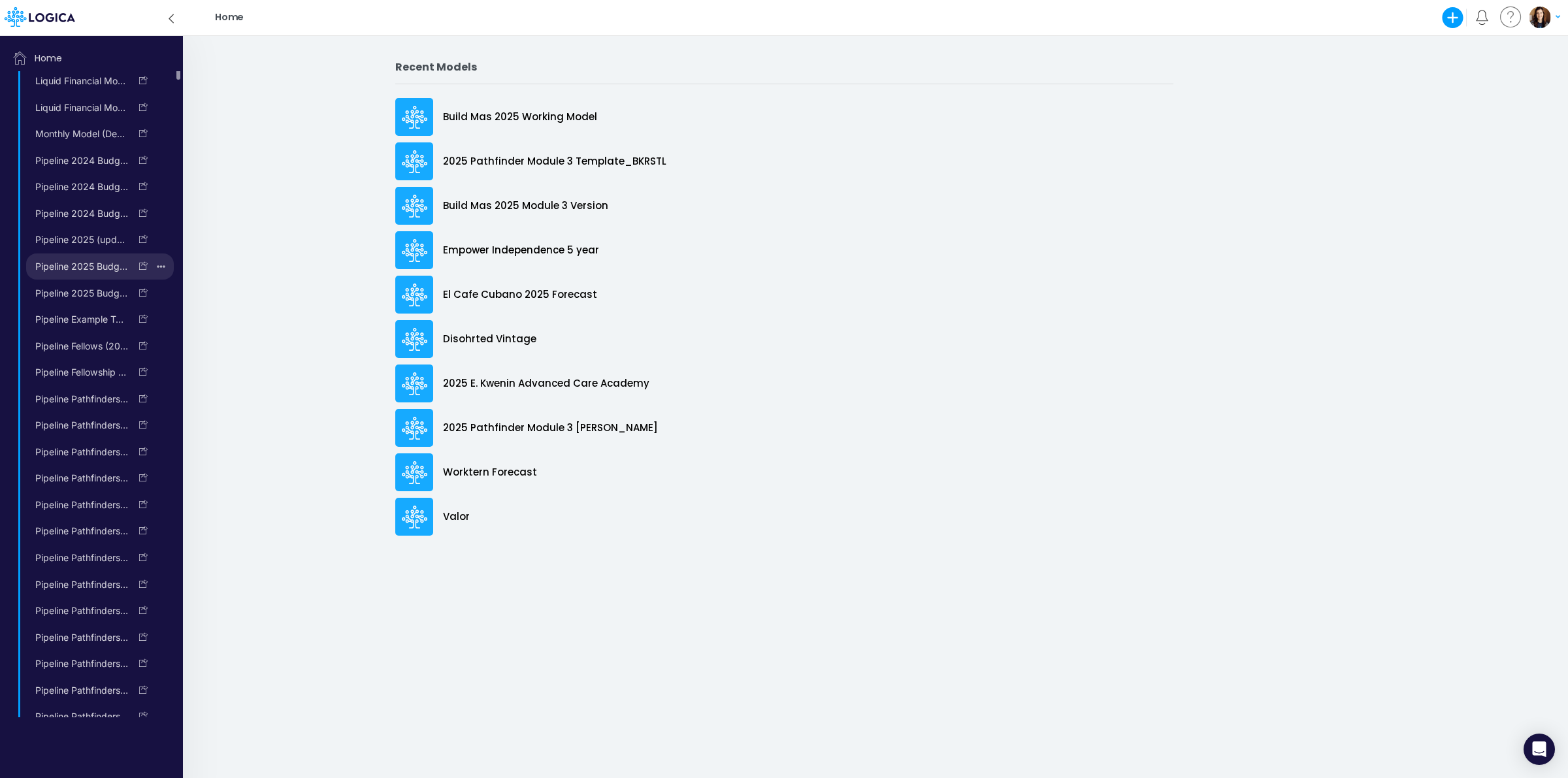
scroll to position [217, 0]
click at [83, 402] on link "Pipeline 2025 Budget (Approved) (fixed)" at bounding box center [78, 401] width 104 height 21
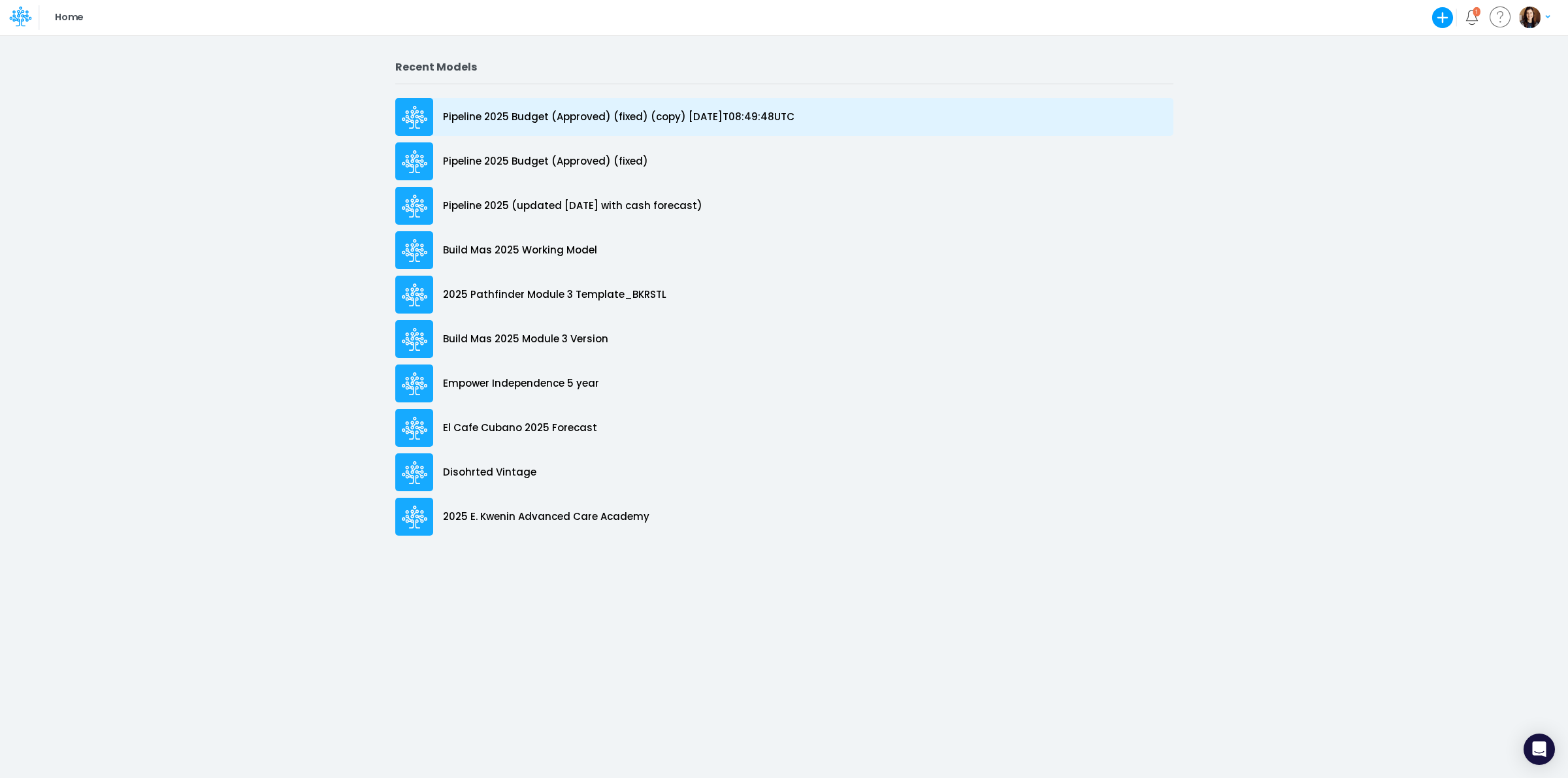
click at [712, 112] on p "Pipeline 2025 Budget (Approved) (fixed) (copy) [DATE]T08:49:48UTC" at bounding box center [619, 117] width 351 height 15
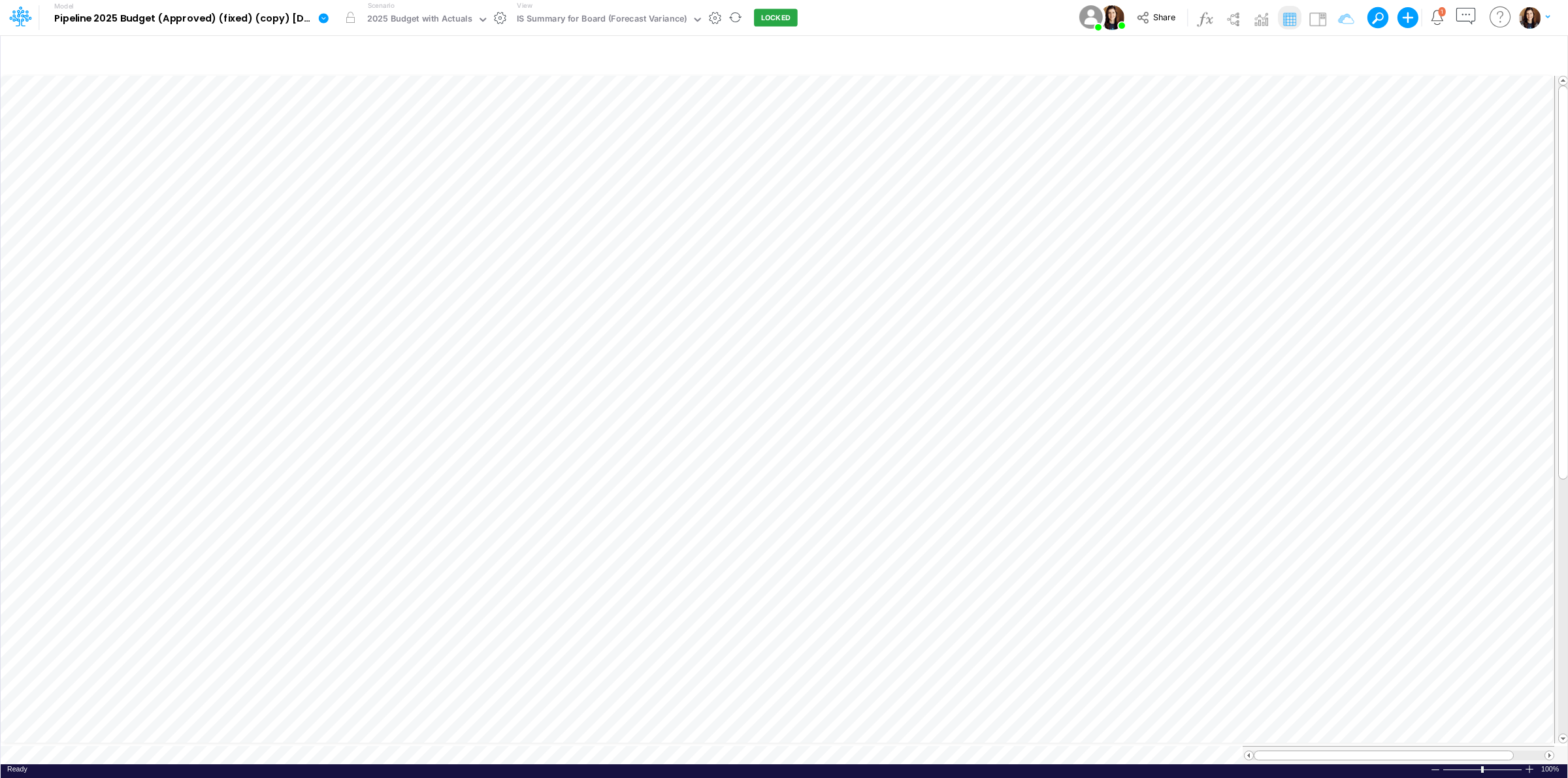
click at [325, 24] on link at bounding box center [326, 18] width 26 height 34
click at [366, 75] on button "Duplicate" at bounding box center [389, 72] width 140 height 20
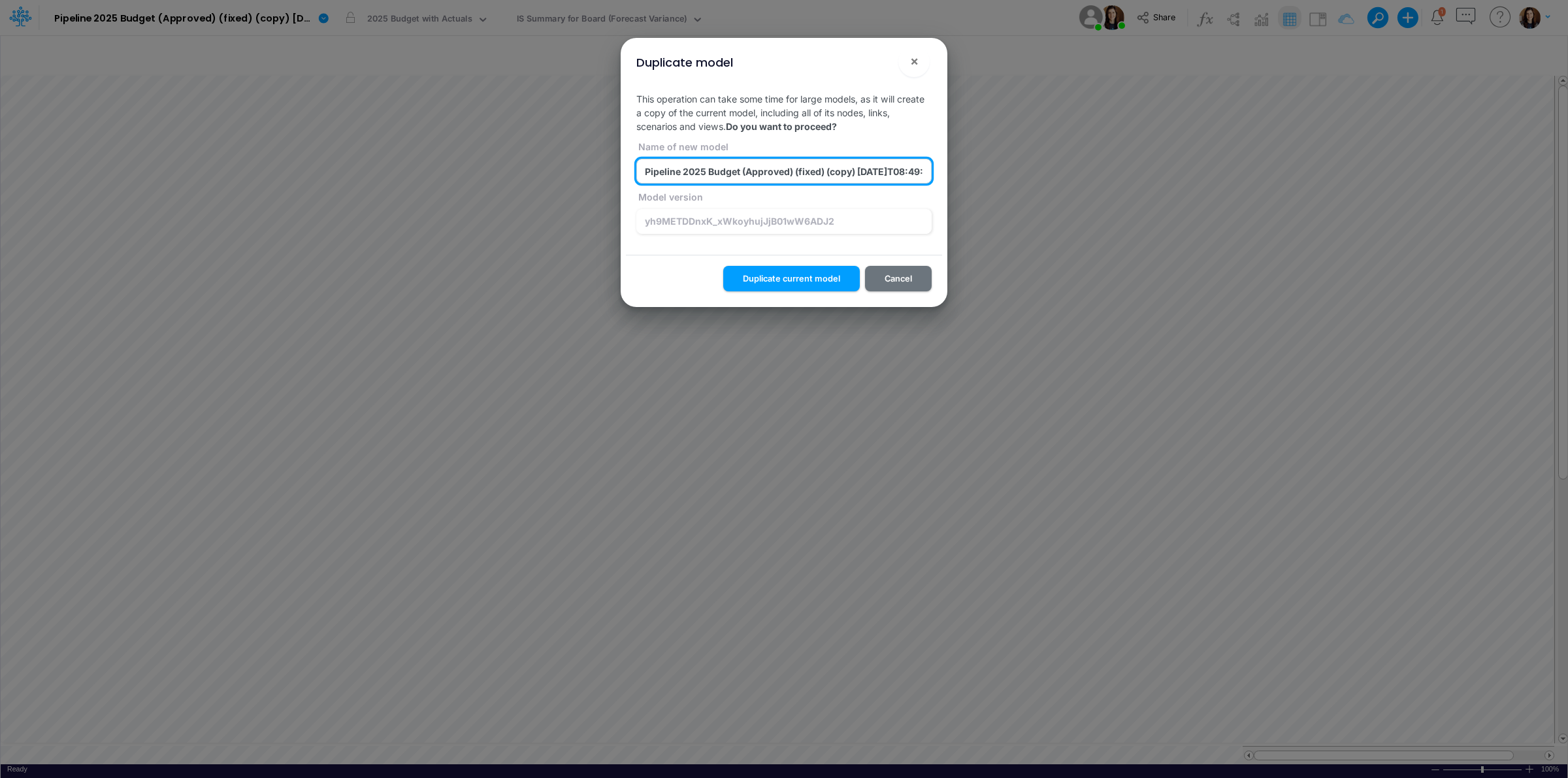
click at [847, 173] on input "Pipeline 2025 Budget (Approved) (fixed) (copy) 2025-10-07T08:49:48UTC (copy) 20…" at bounding box center [784, 171] width 295 height 25
click at [834, 171] on input "Pipeline 2025 Budget (Approved) (fixed) (copy) 2025-10-07T08:49:48UTC (copy) 20…" at bounding box center [784, 171] width 295 height 25
type input "Pipeline 2025 Budget (Approved) (fixed) (CBC copy) 2025-10-07T08:49:48UTC (copy…"
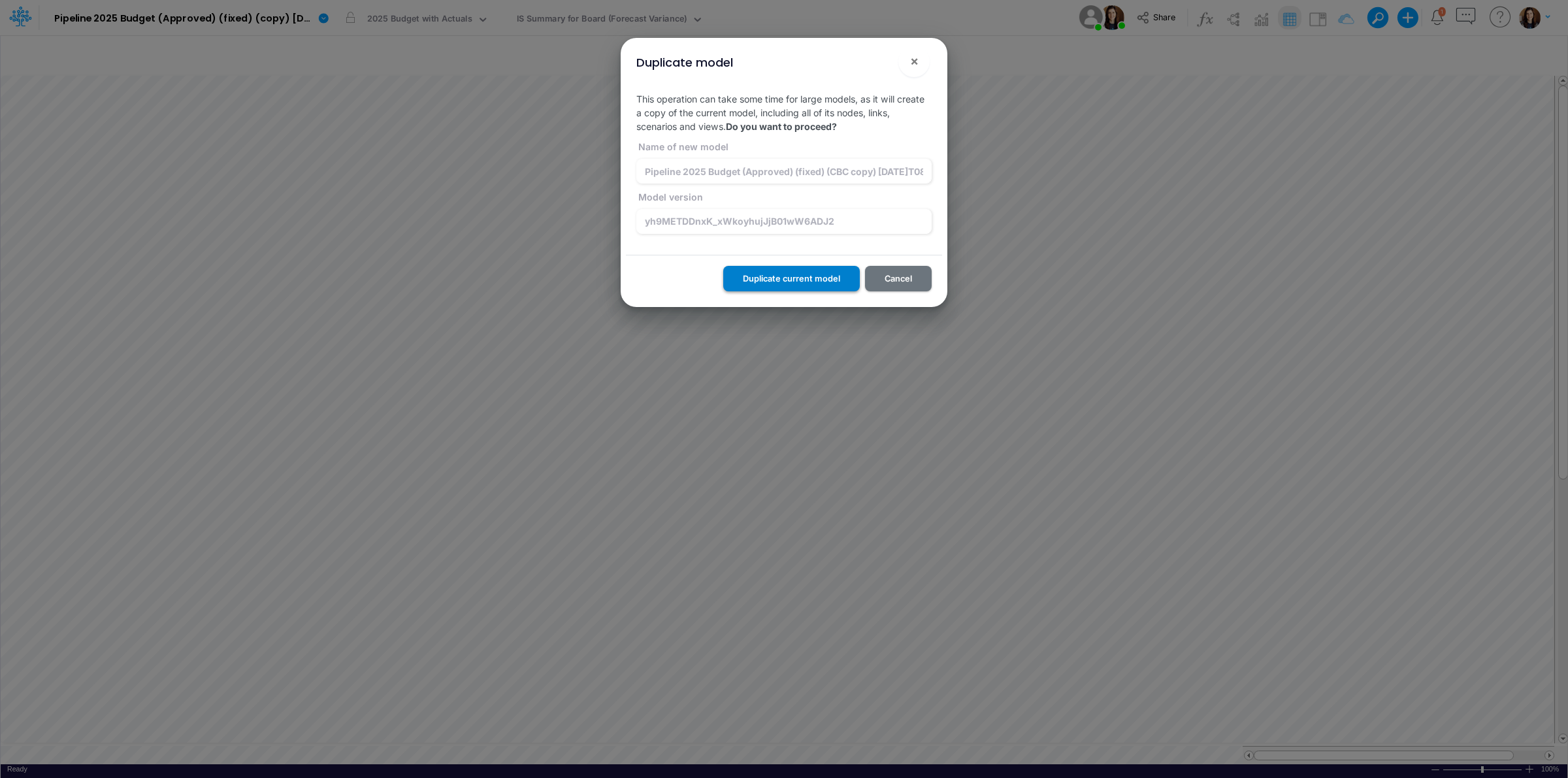
click at [818, 279] on button "Duplicate current model" at bounding box center [791, 278] width 136 height 26
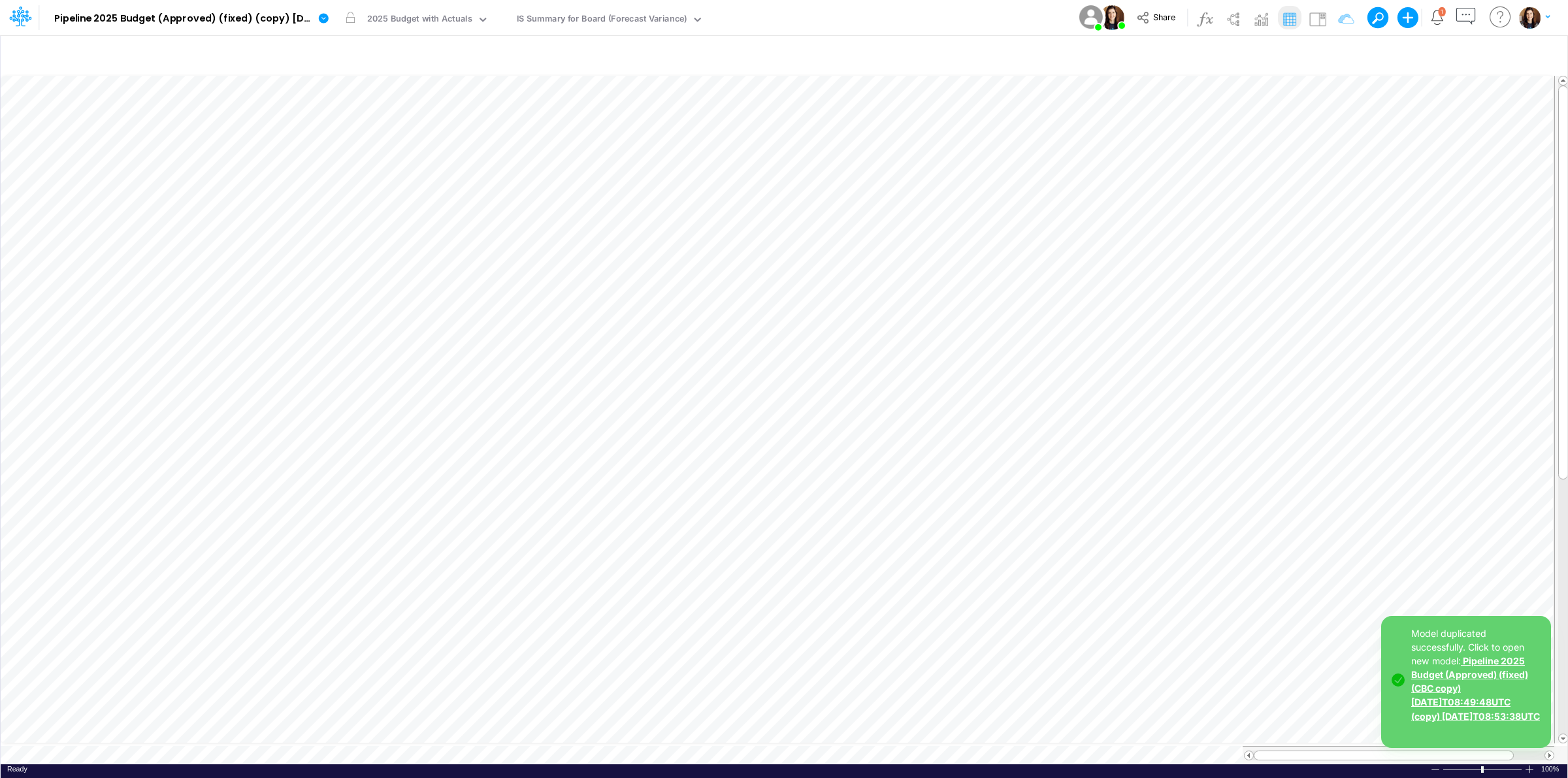
click at [1487, 710] on link "Pipeline 2025 Budget (Approved) (fixed) (CBC copy) 2025-10-07T08:49:48UTC (copy…" at bounding box center [1476, 687] width 129 height 66
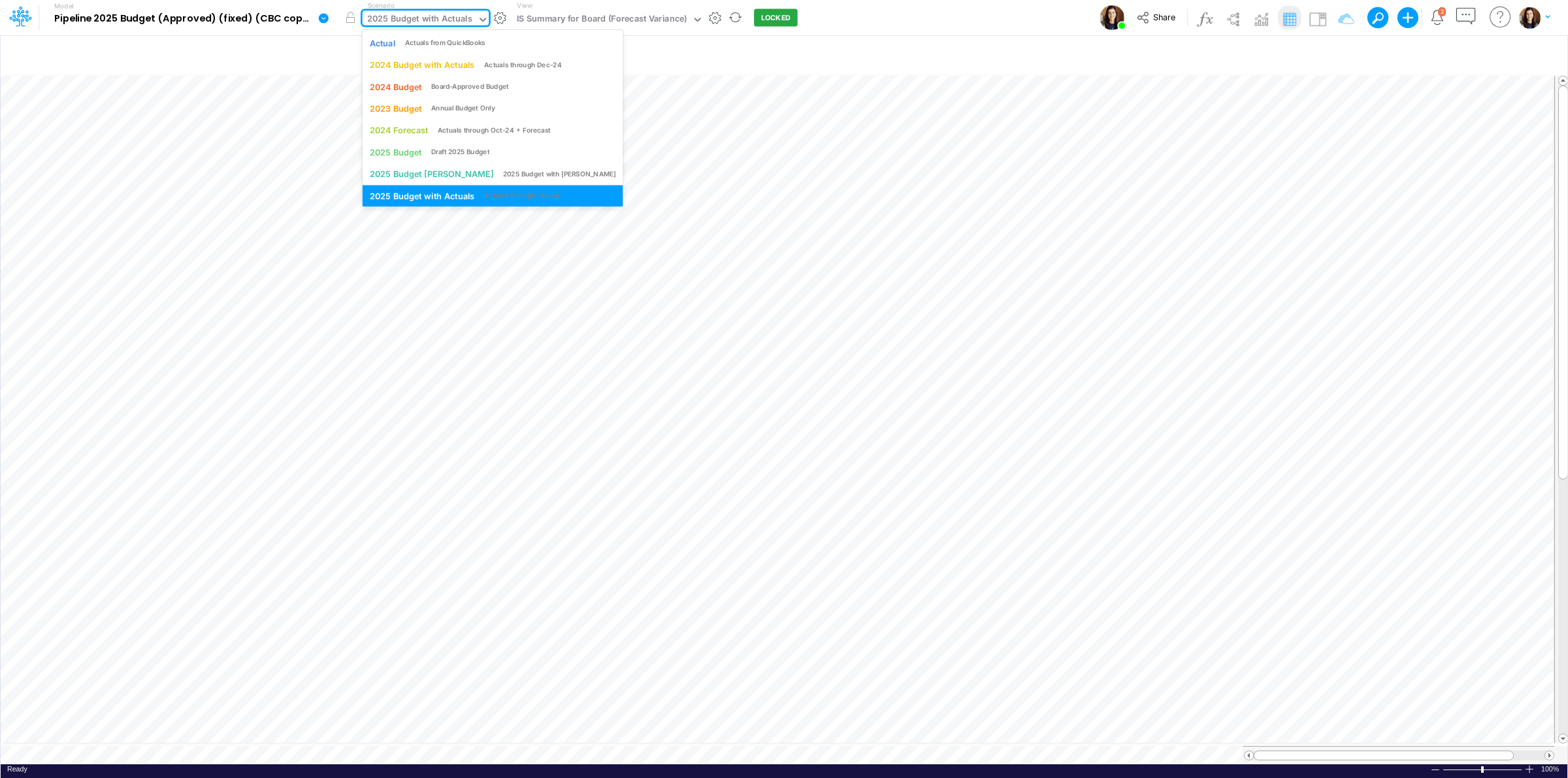
click at [426, 21] on div "2025 Budget with Actuals" at bounding box center [420, 19] width 105 height 15
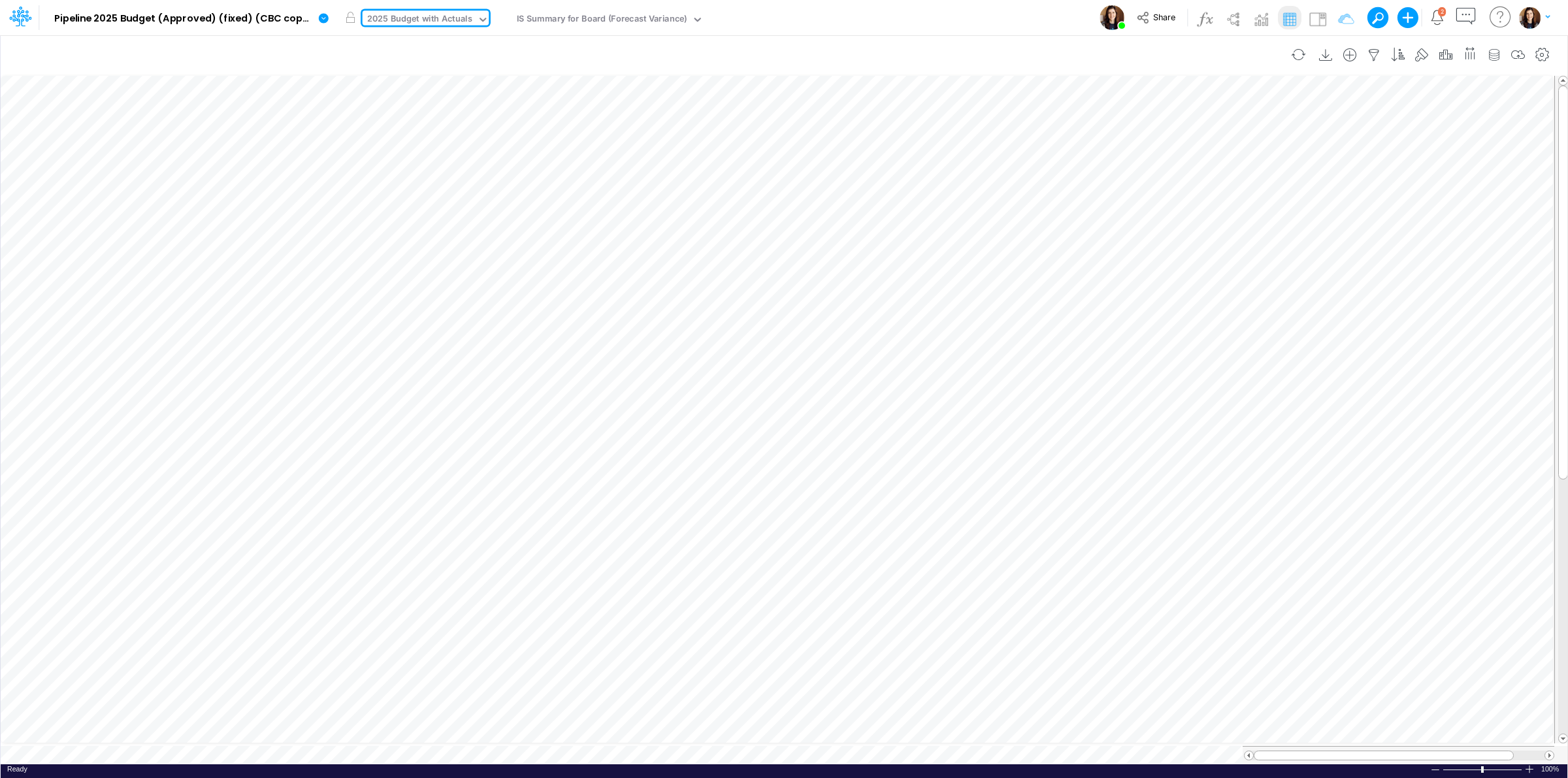
click at [853, 36] on div "Insert new Conditional formatting" at bounding box center [784, 54] width 1566 height 36
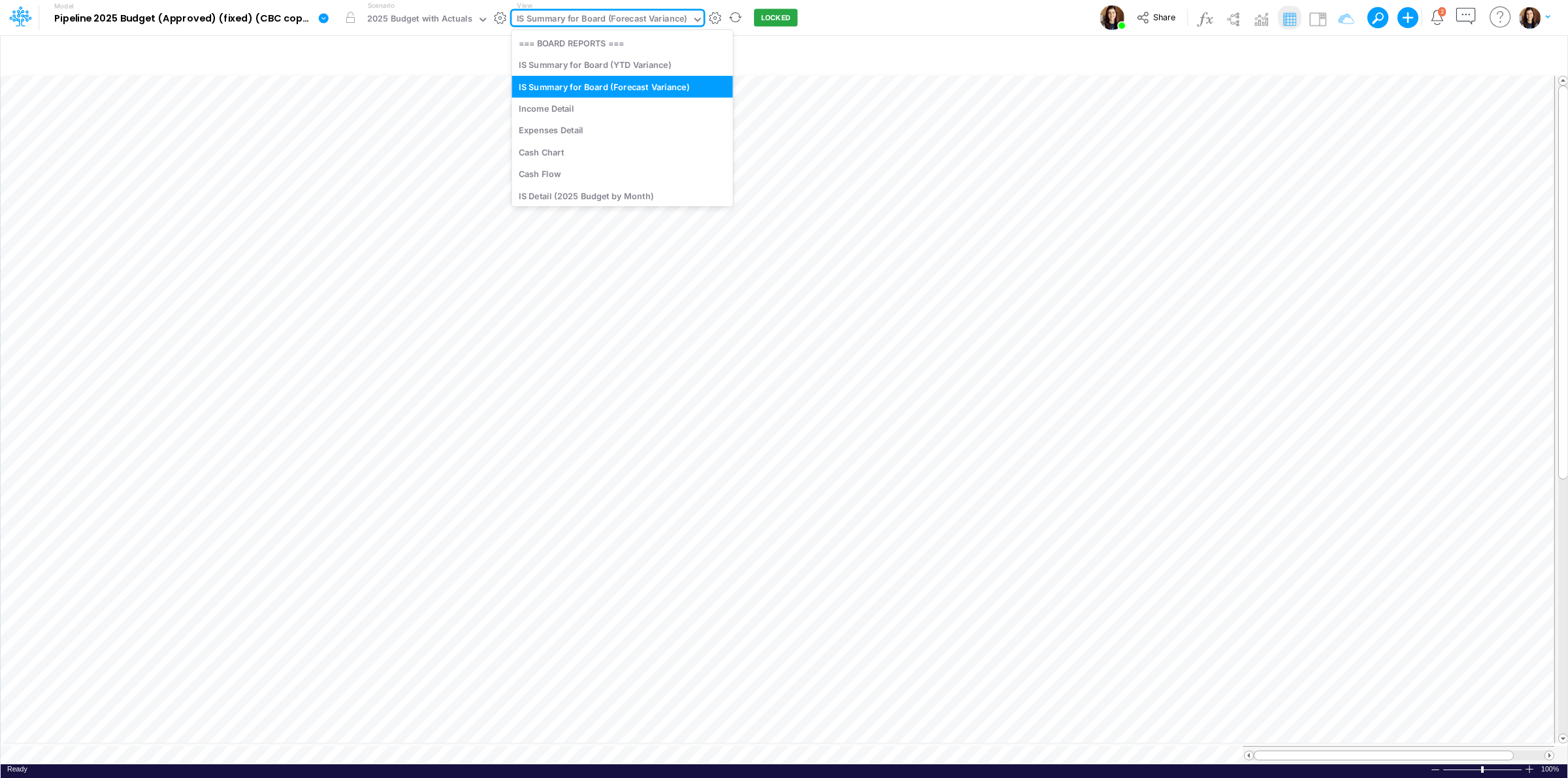
click at [593, 21] on div "IS Summary for Board (Forecast Variance)" at bounding box center [602, 19] width 171 height 15
click at [597, 105] on div "Income Detail" at bounding box center [622, 108] width 221 height 22
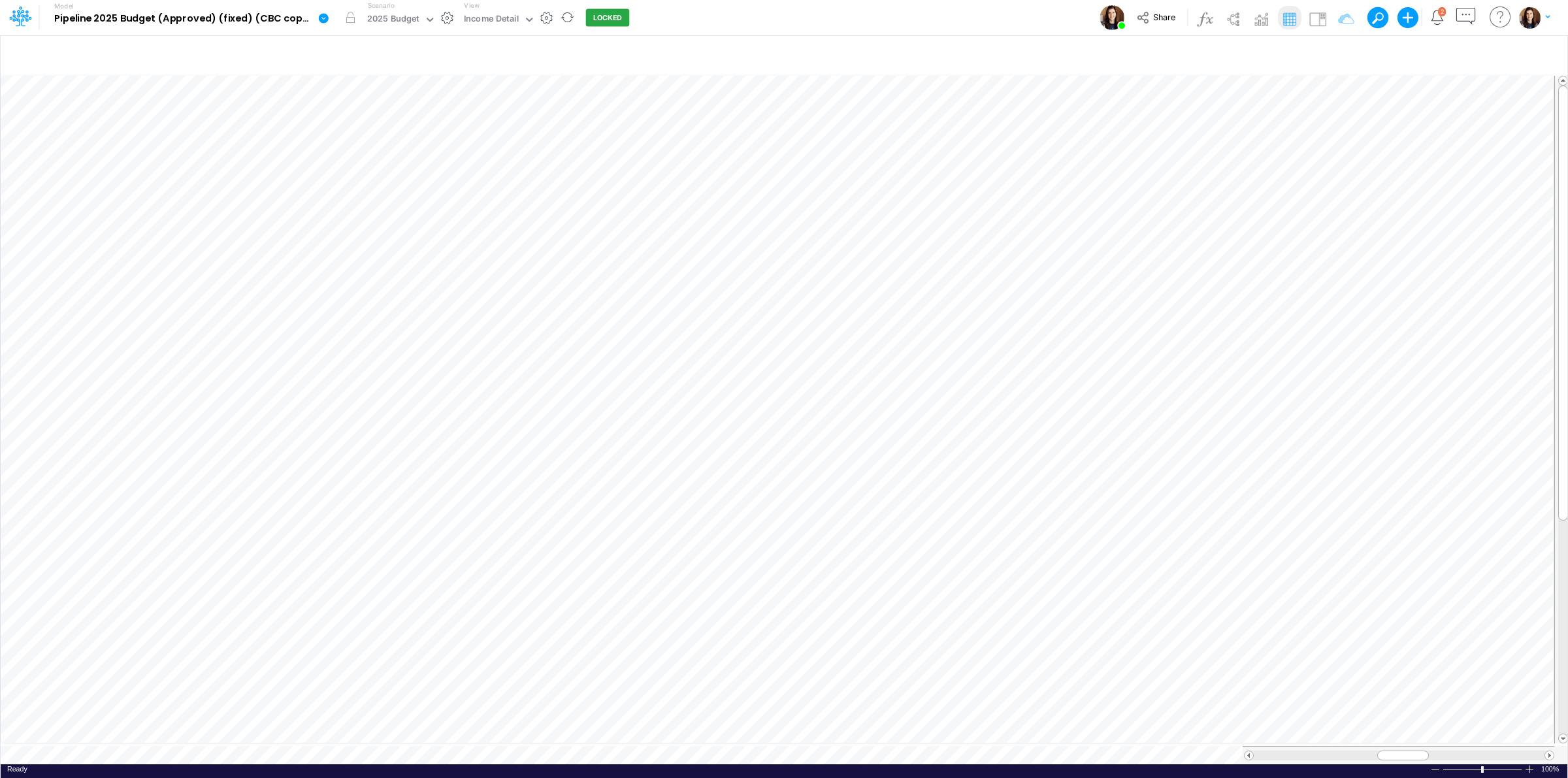
click at [694, 8] on div "Model Pipeline 2025 Budget (Approved) (fixed) (CBC copy) [DATE]T08:49:48UTC (co…" at bounding box center [784, 18] width 1411 height 36
click at [317, 15] on link at bounding box center [326, 18] width 26 height 34
click at [360, 135] on button "View model info" at bounding box center [389, 136] width 140 height 20
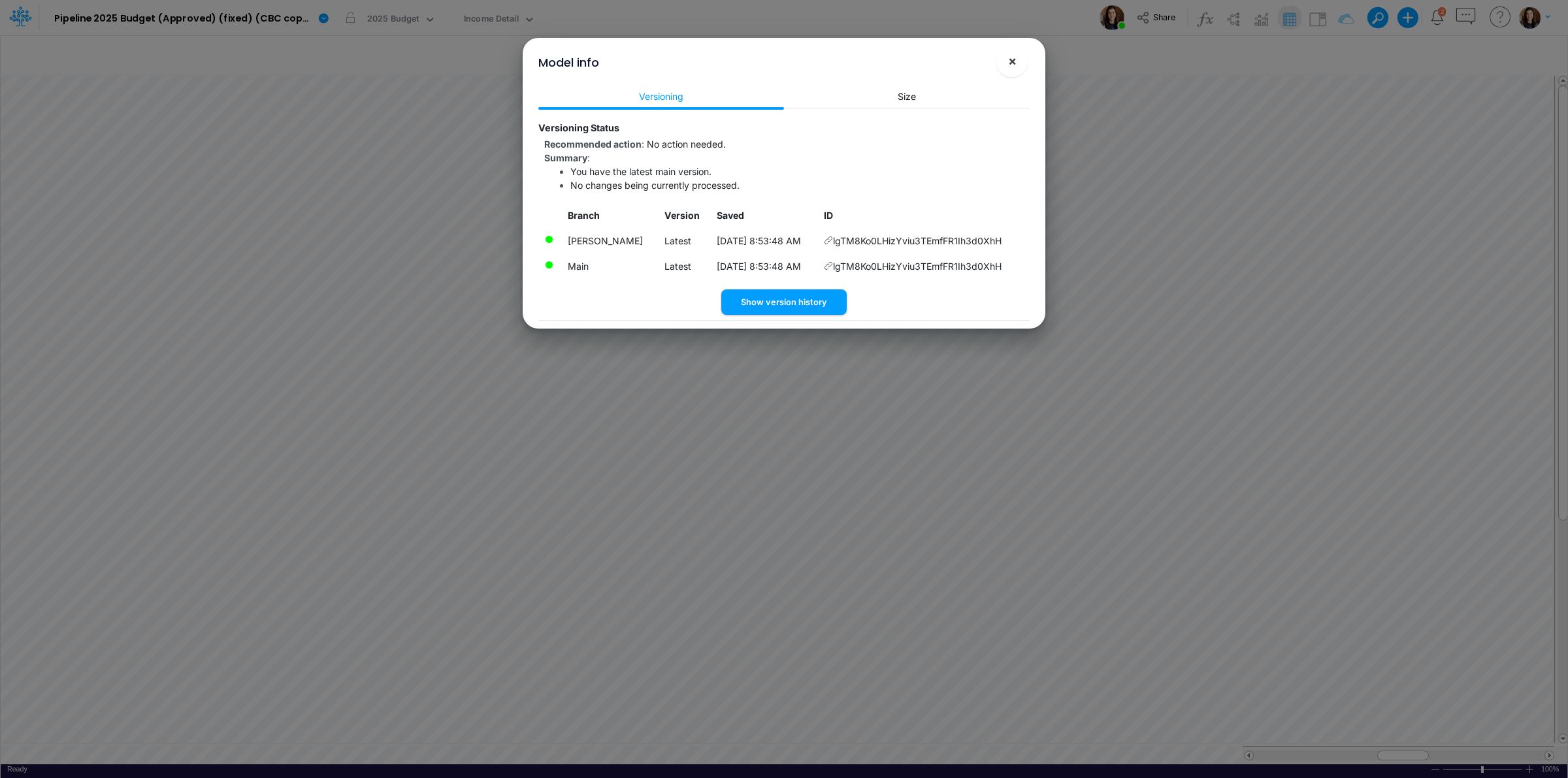
drag, startPoint x: 1016, startPoint y: 66, endPoint x: 866, endPoint y: 57, distance: 150.3
click at [1015, 66] on span "×" at bounding box center [1012, 60] width 9 height 15
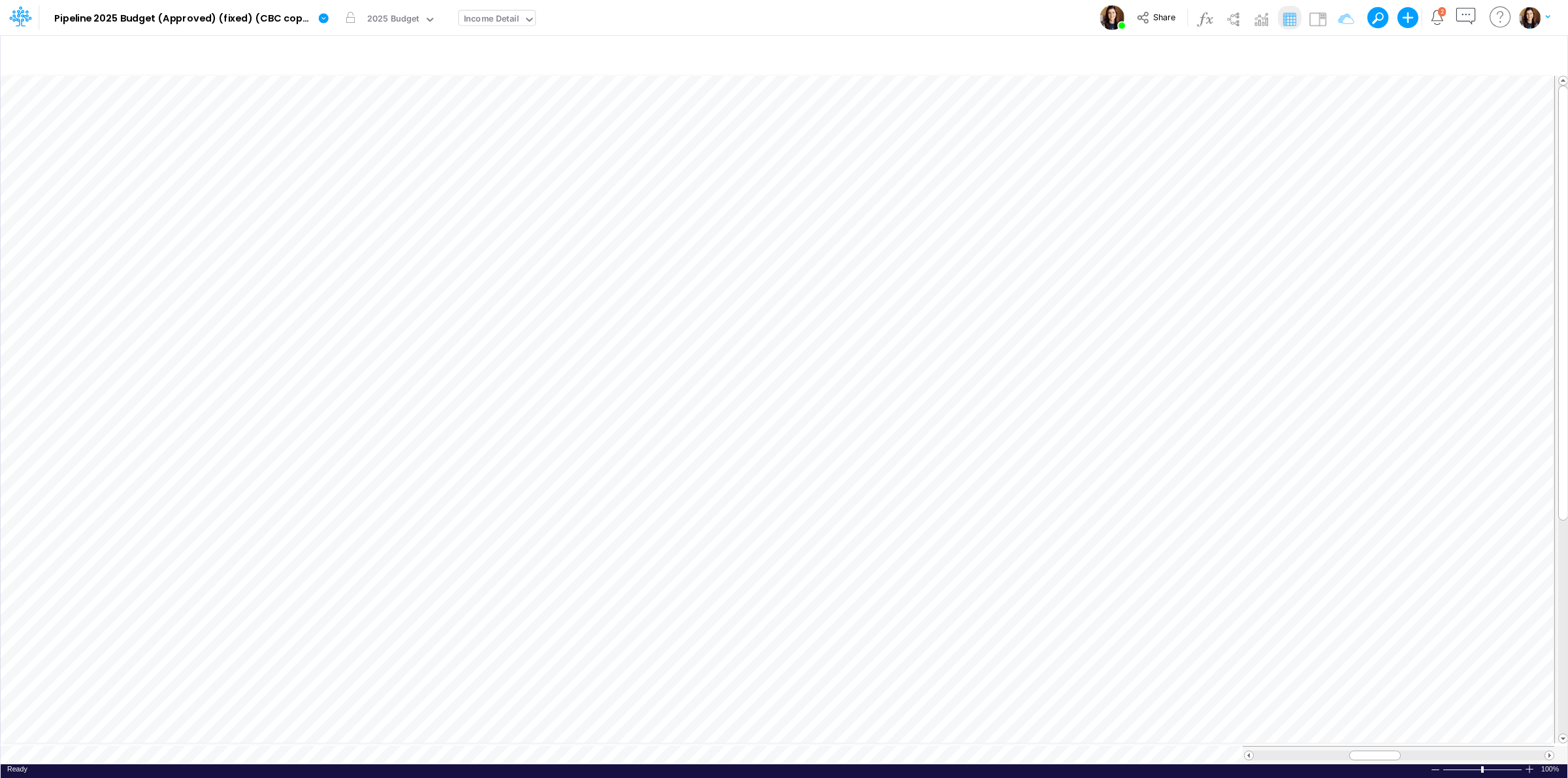
click at [501, 16] on div "Income Detail" at bounding box center [491, 19] width 56 height 15
type input "qb"
click at [531, 44] on div "QBO IS" at bounding box center [547, 43] width 177 height 22
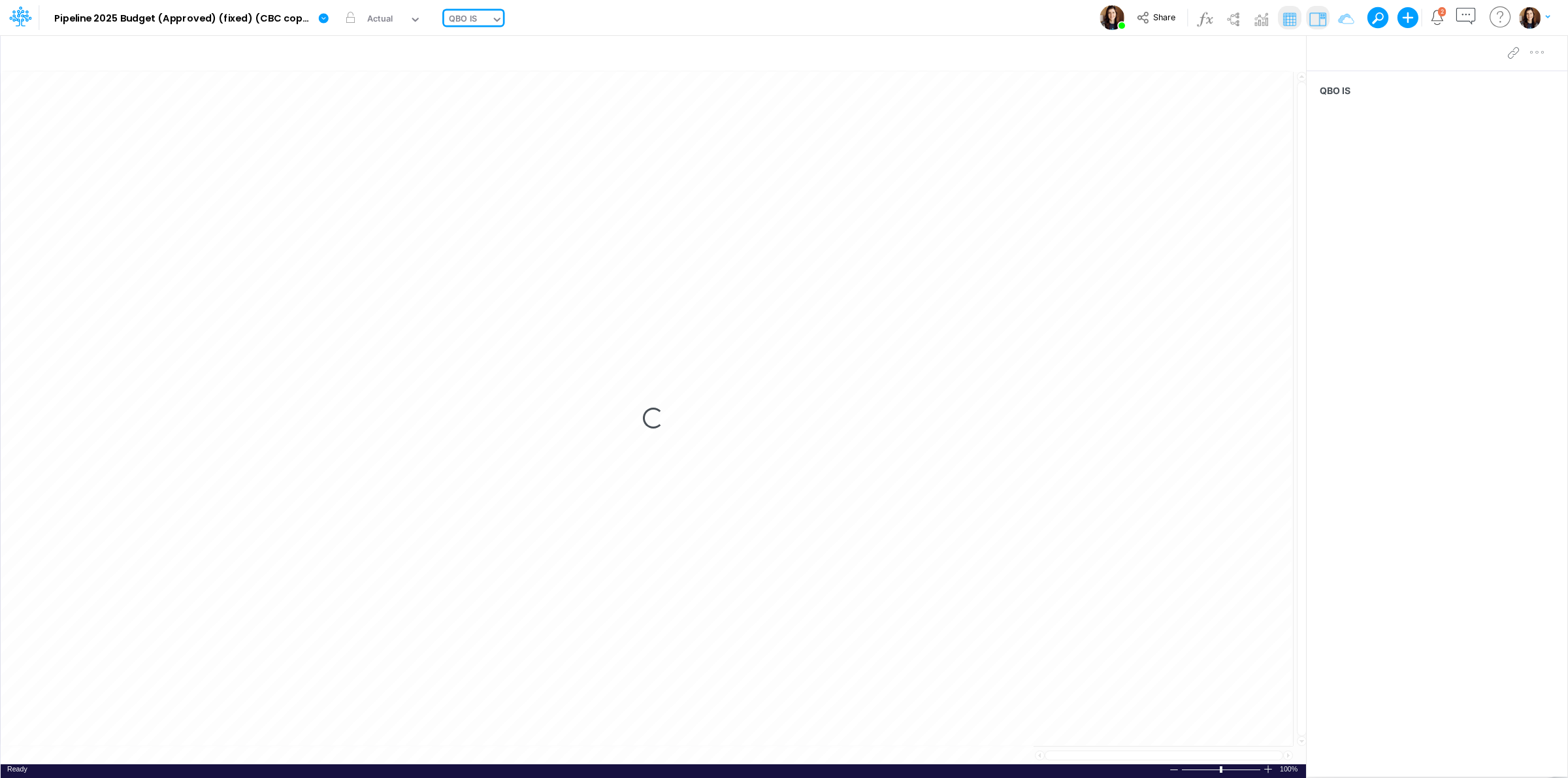
click at [736, 20] on div "Model Pipeline 2025 Budget (Approved) (fixed) (CBC copy) [DATE]T08:49:48UTC (co…" at bounding box center [784, 18] width 1411 height 36
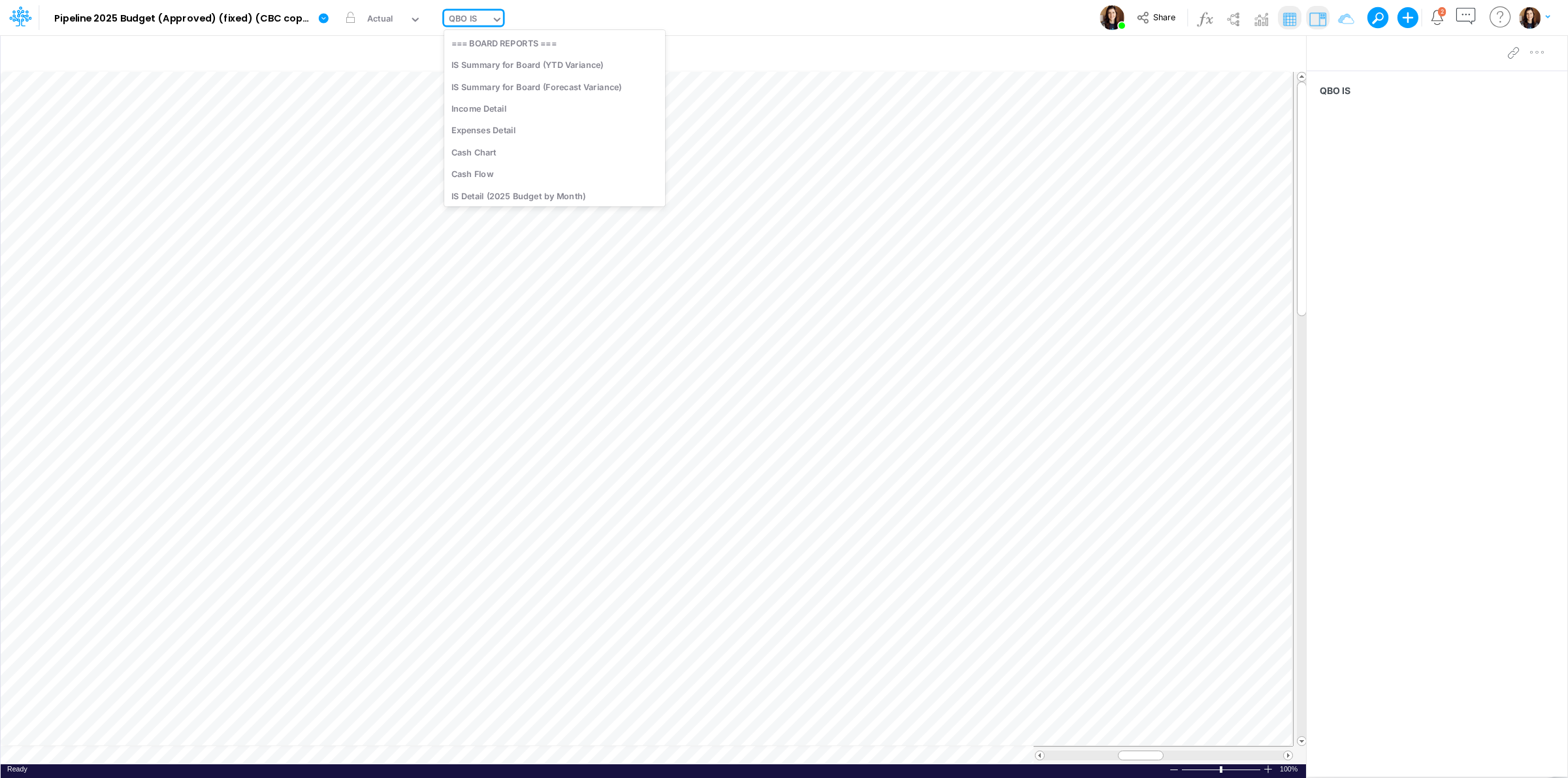
click at [472, 25] on div "QBO IS" at bounding box center [463, 19] width 28 height 15
type input "qbo"
click at [487, 54] on div "QBO BS" at bounding box center [532, 65] width 177 height 22
